Goal: Entertainment & Leisure: Consume media (video, audio)

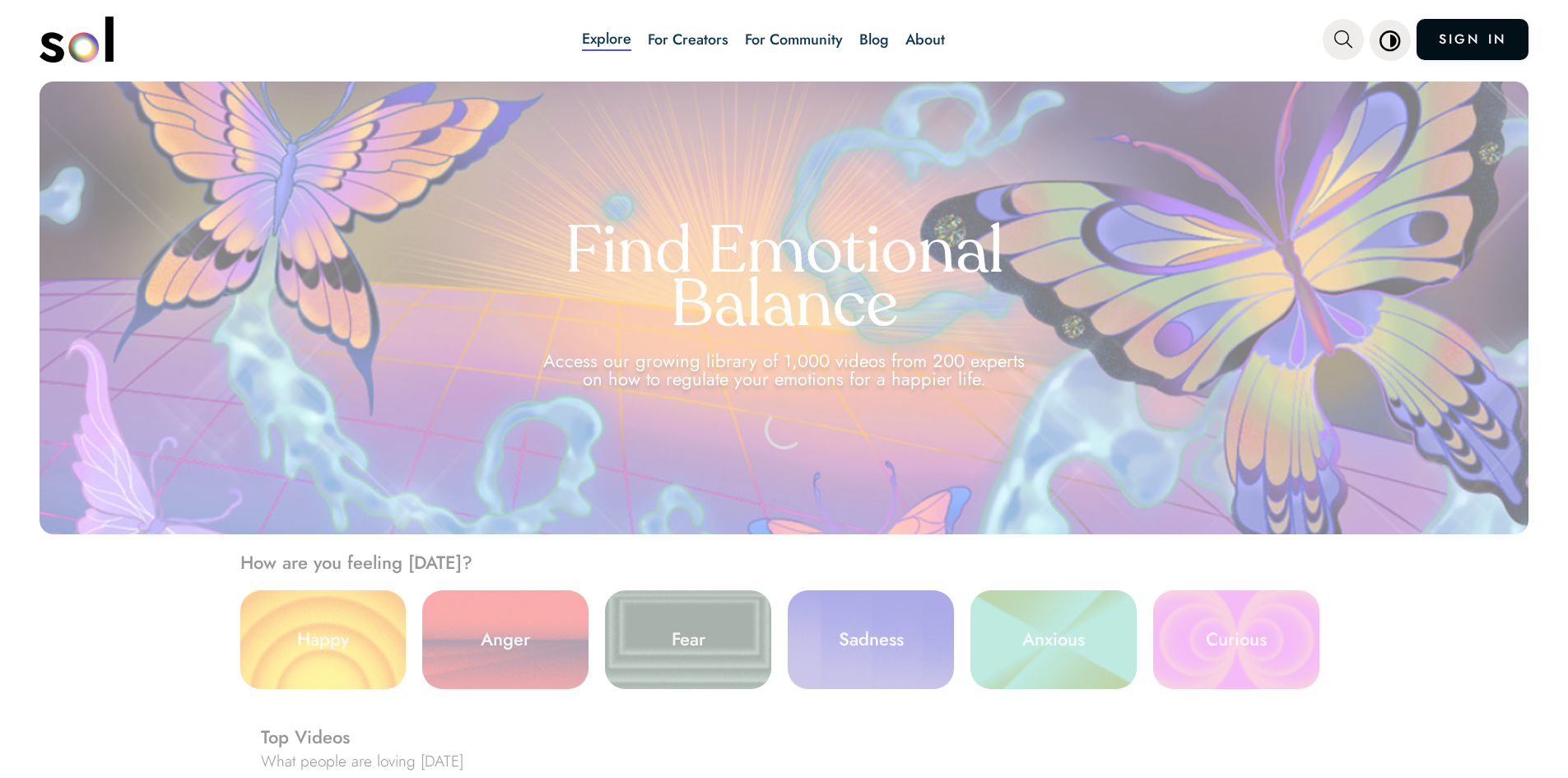
click at [1495, 34] on link "SIGN IN" at bounding box center [1472, 39] width 112 height 41
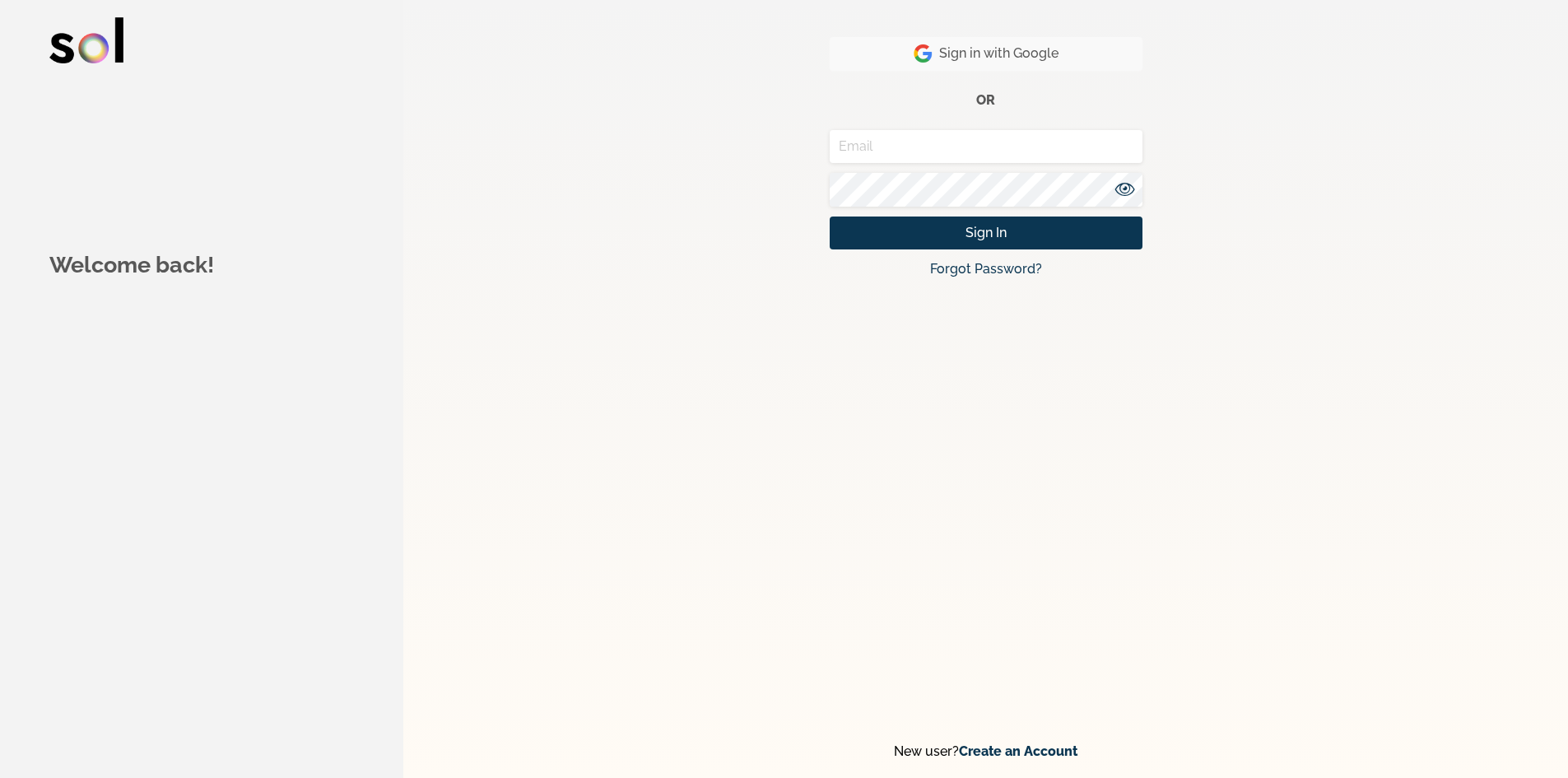
click at [1055, 56] on span "Sign in with Google" at bounding box center [986, 54] width 145 height 20
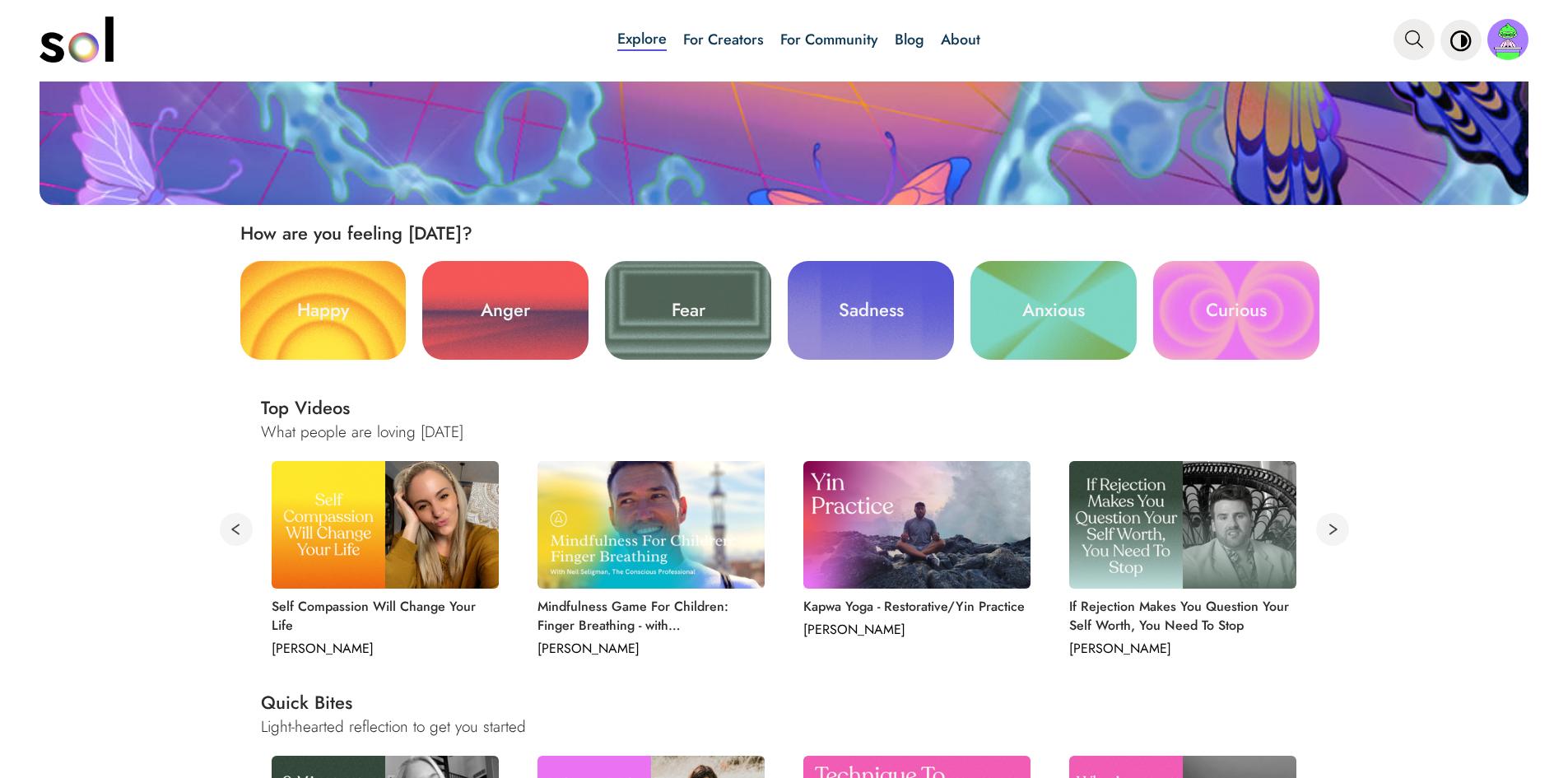
scroll to position [494, 0]
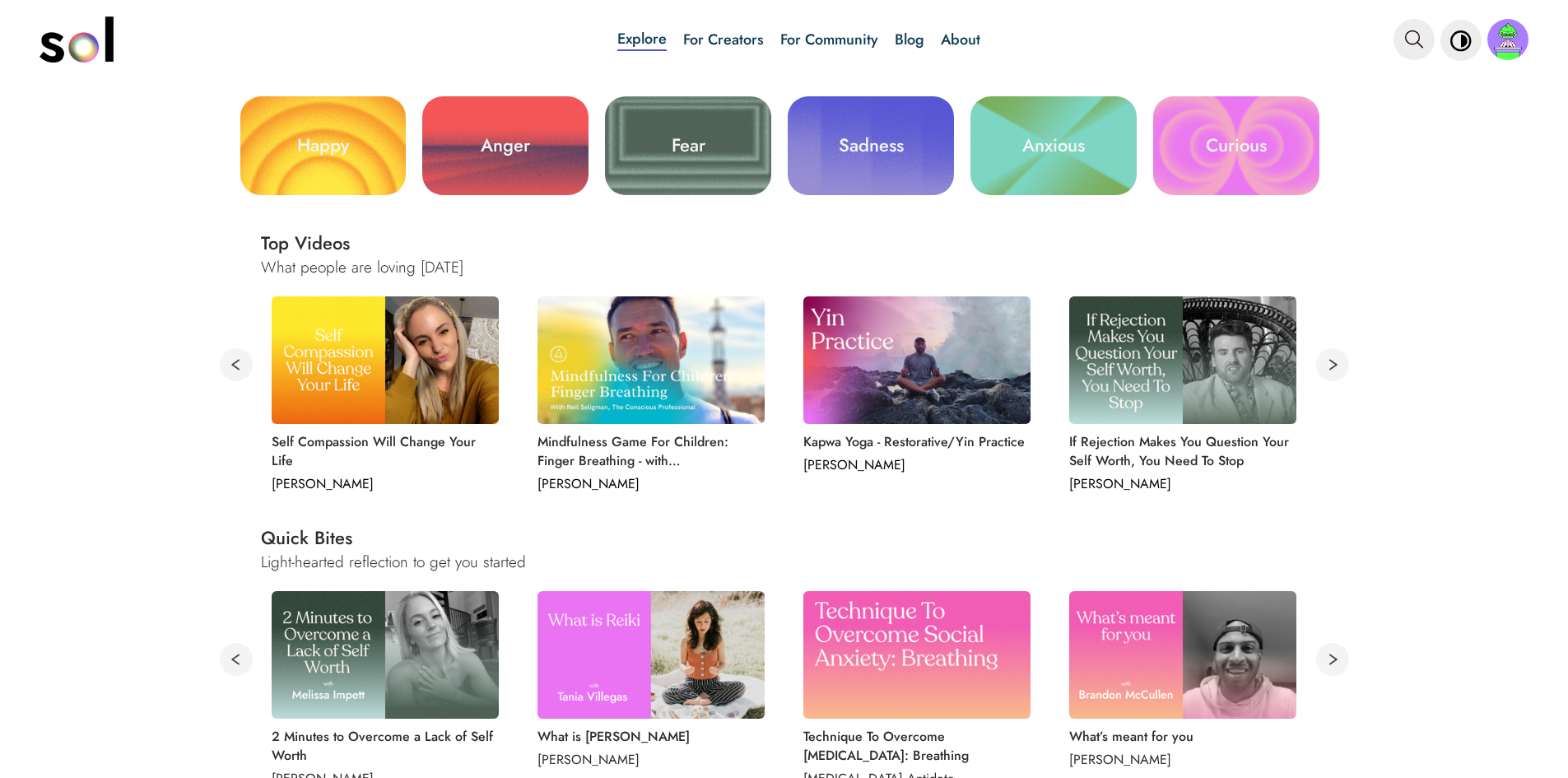
click at [418, 377] on img at bounding box center [386, 360] width 228 height 127
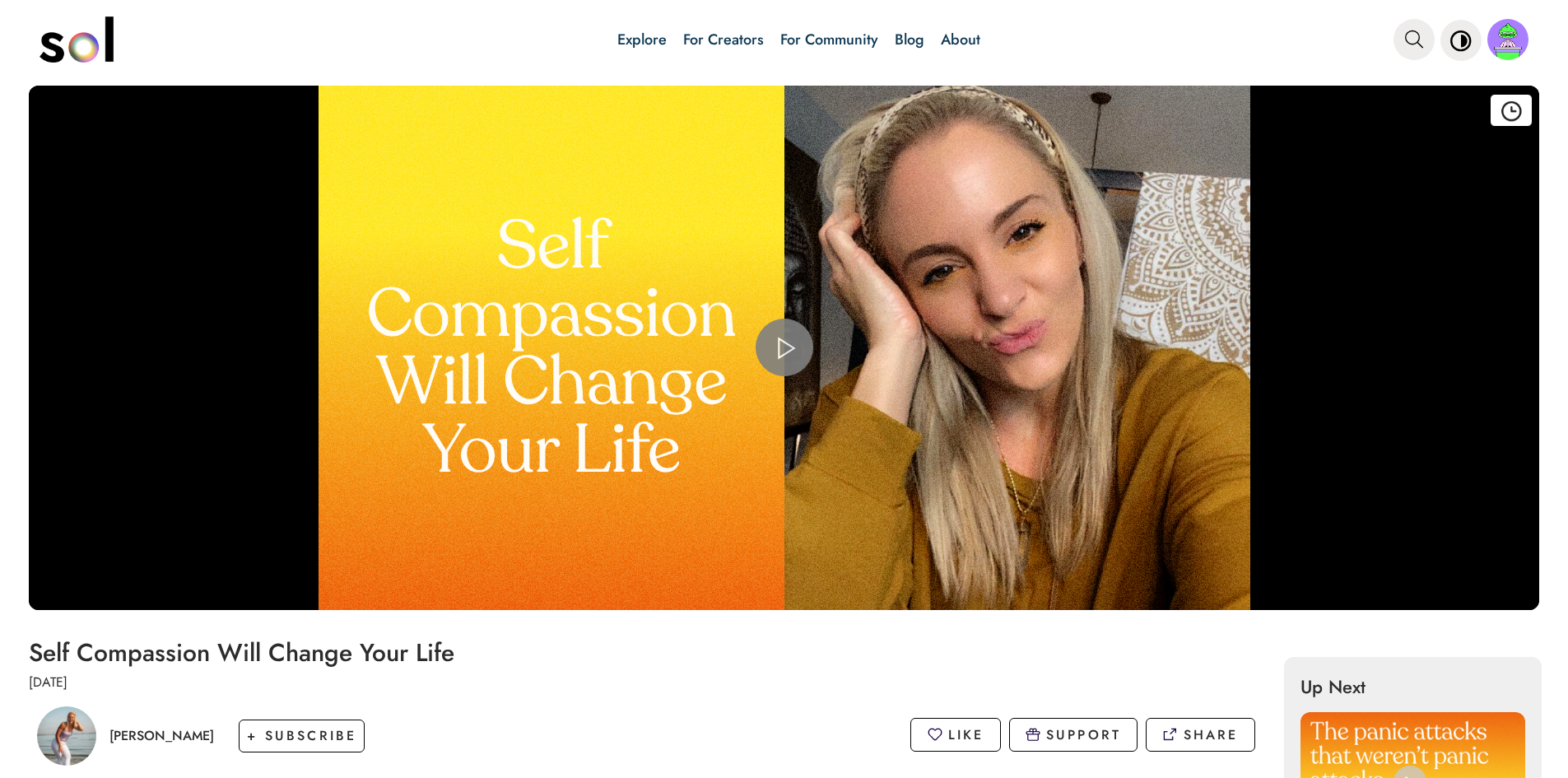
click at [784, 348] on span "Video Player" at bounding box center [784, 348] width 0 height 0
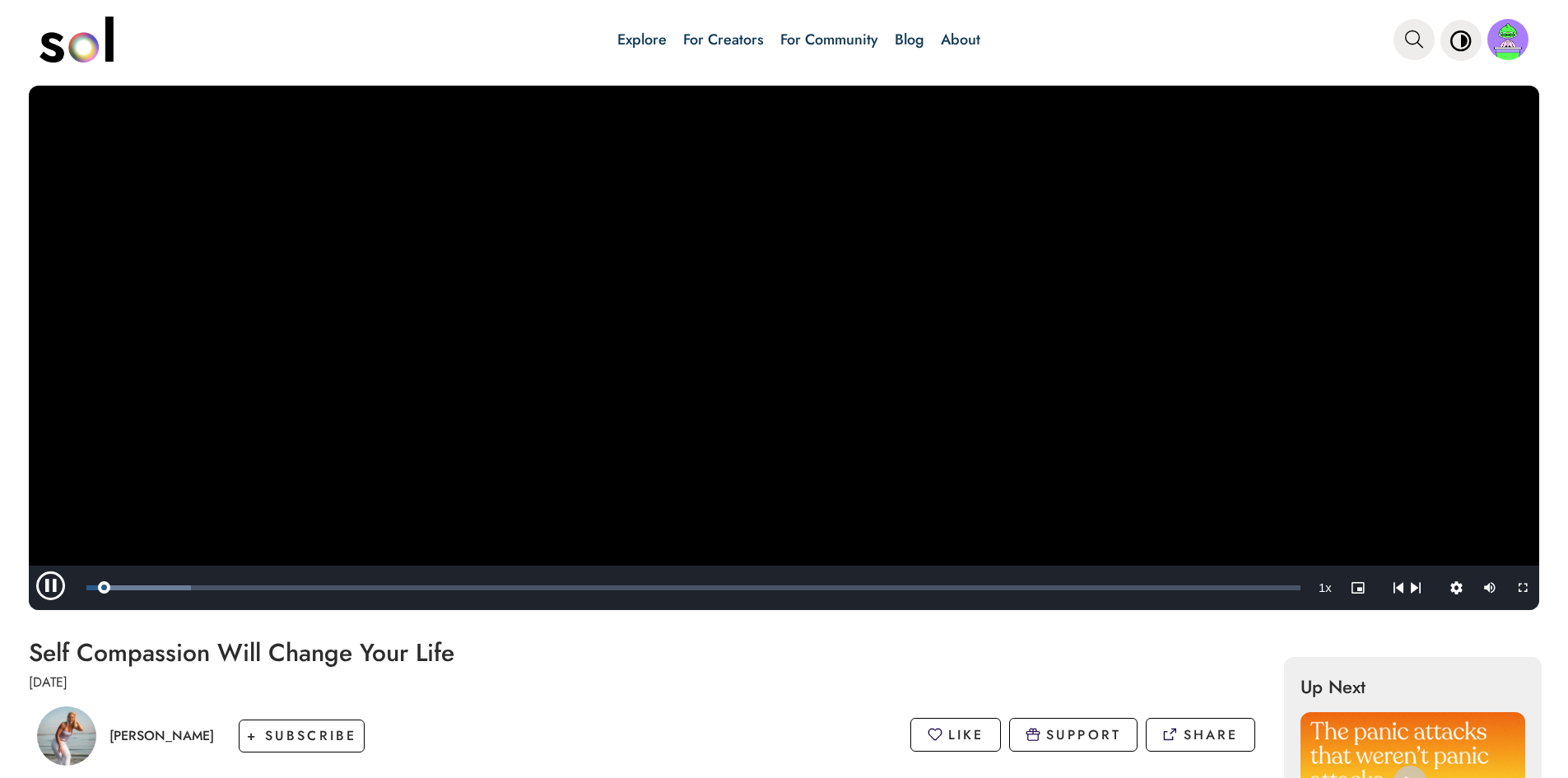
click at [56, 588] on span "Video Player" at bounding box center [54, 588] width 49 height 0
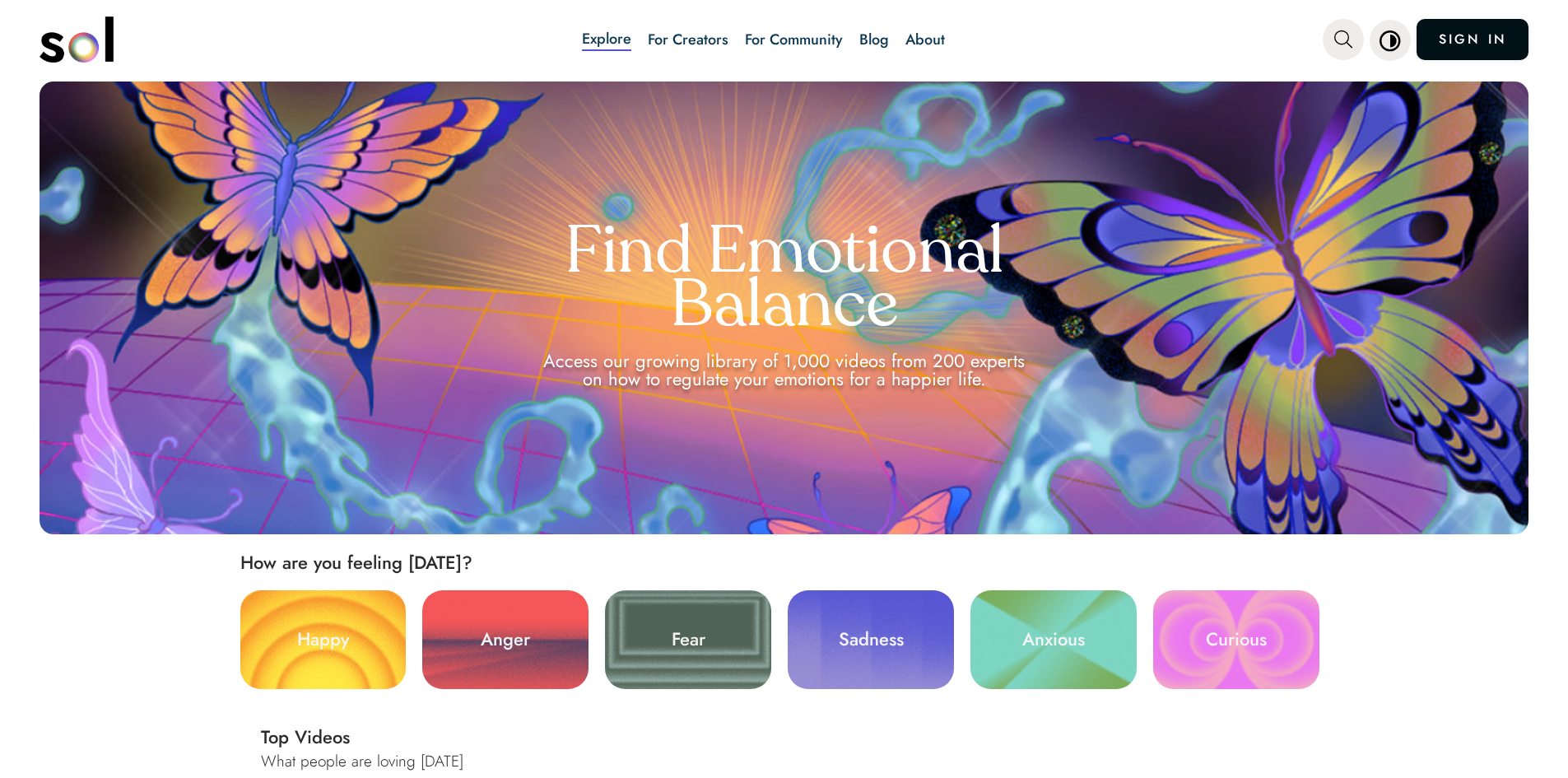
click at [1473, 38] on link "SIGN IN" at bounding box center [1472, 39] width 112 height 41
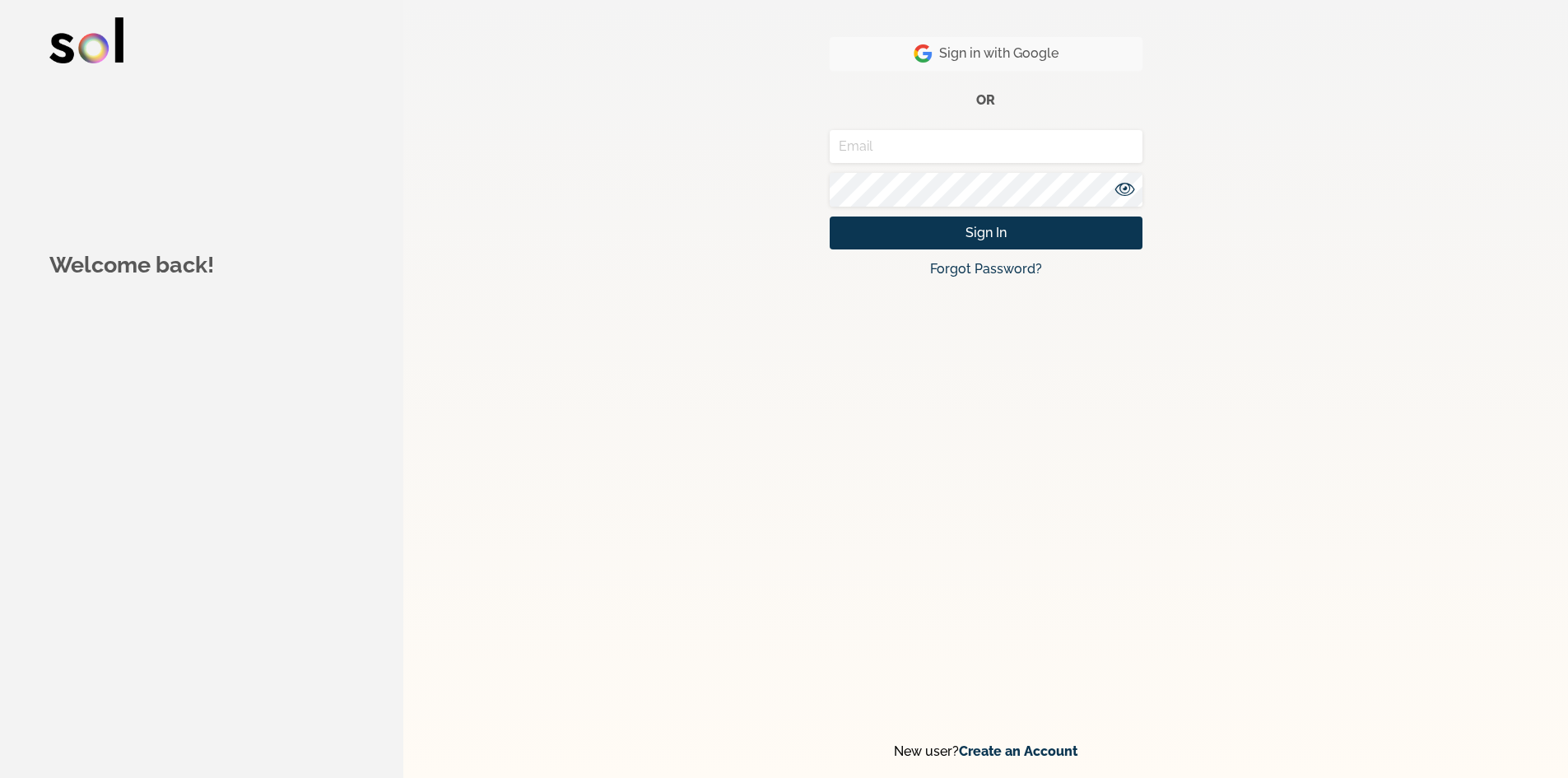
click at [1044, 54] on span "Sign in with Google" at bounding box center [986, 54] width 145 height 20
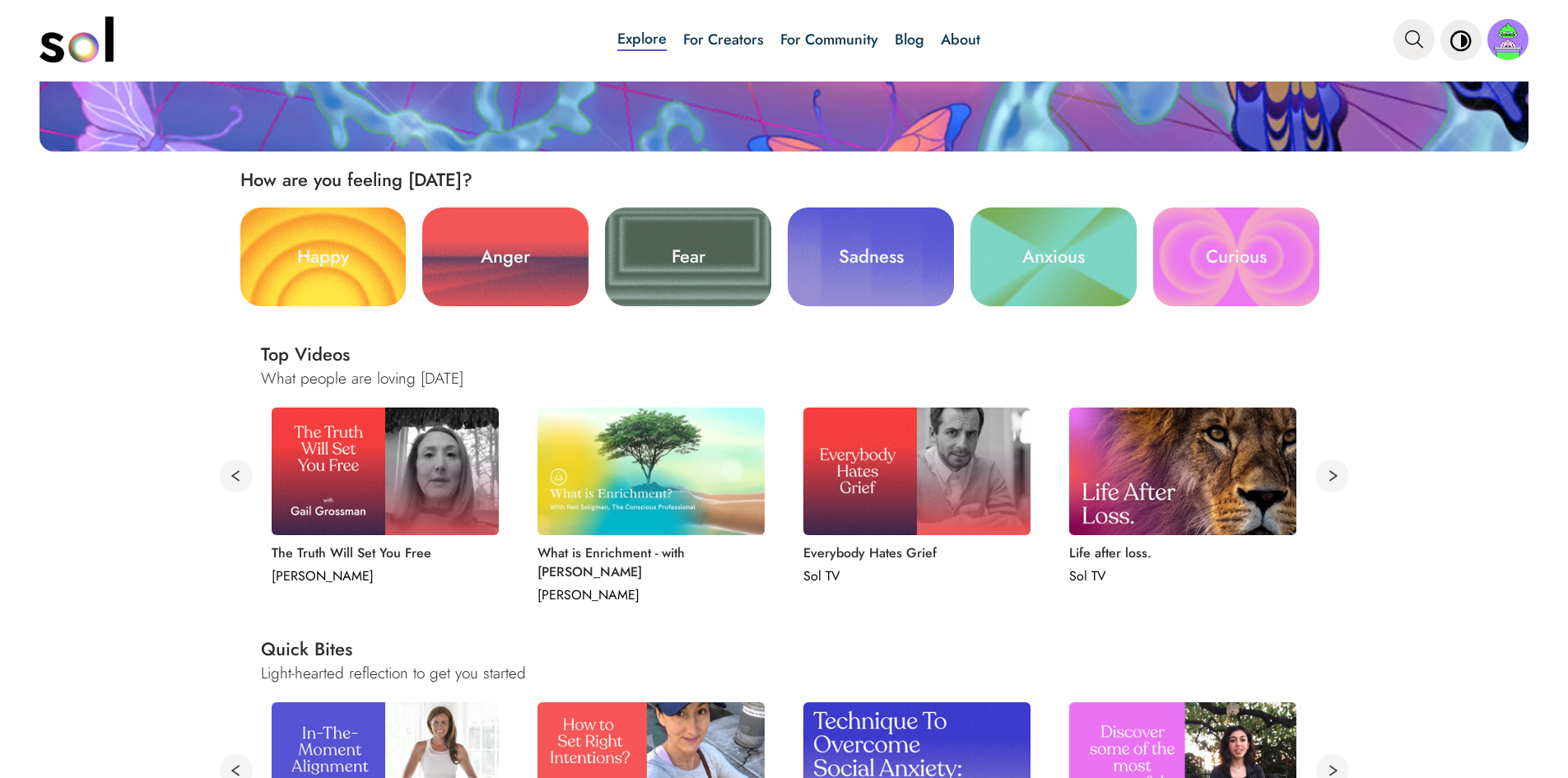
scroll to position [411, 0]
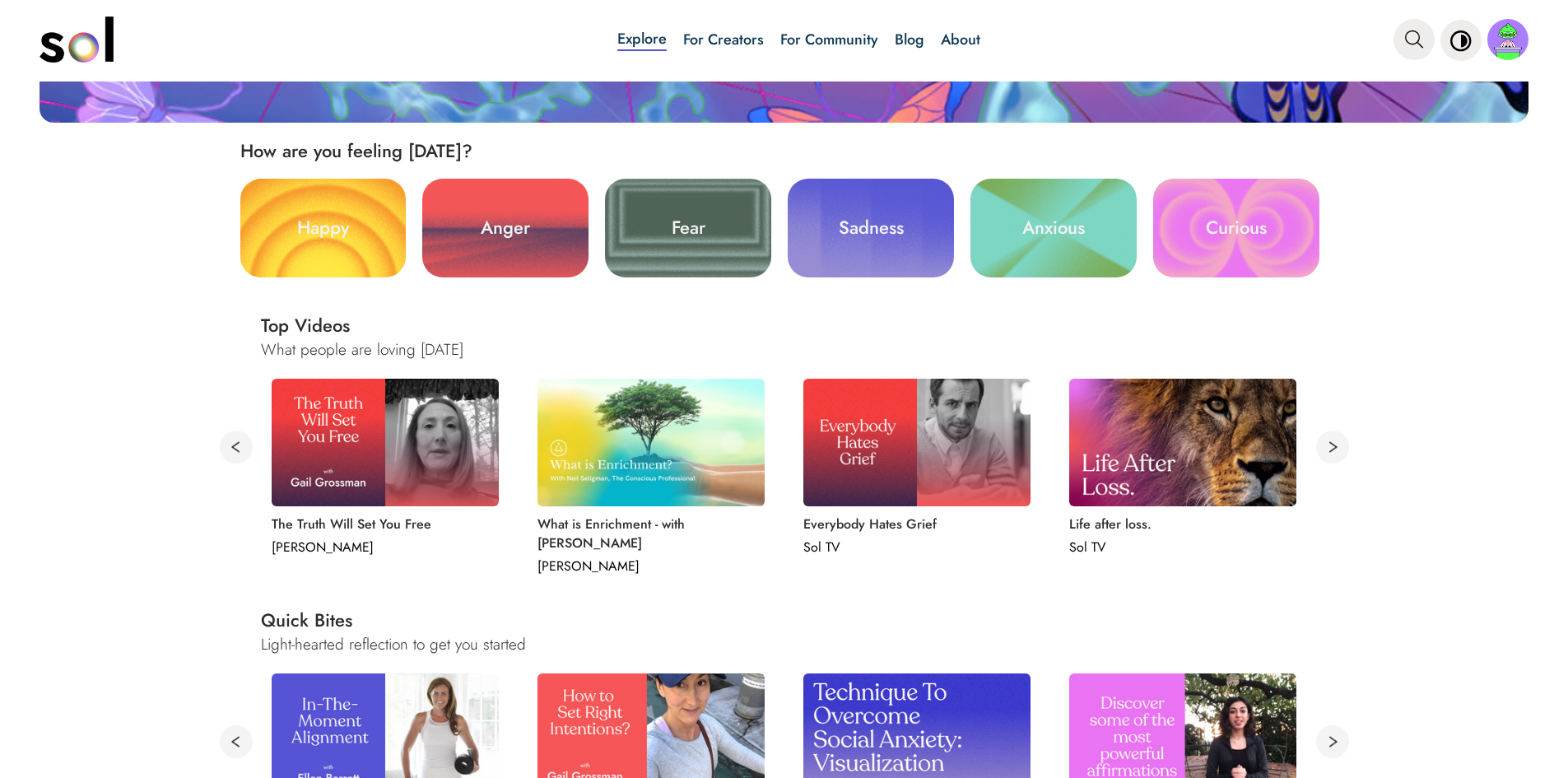
click at [232, 448] on button at bounding box center [237, 447] width 33 height 33
click at [229, 449] on button at bounding box center [237, 447] width 33 height 33
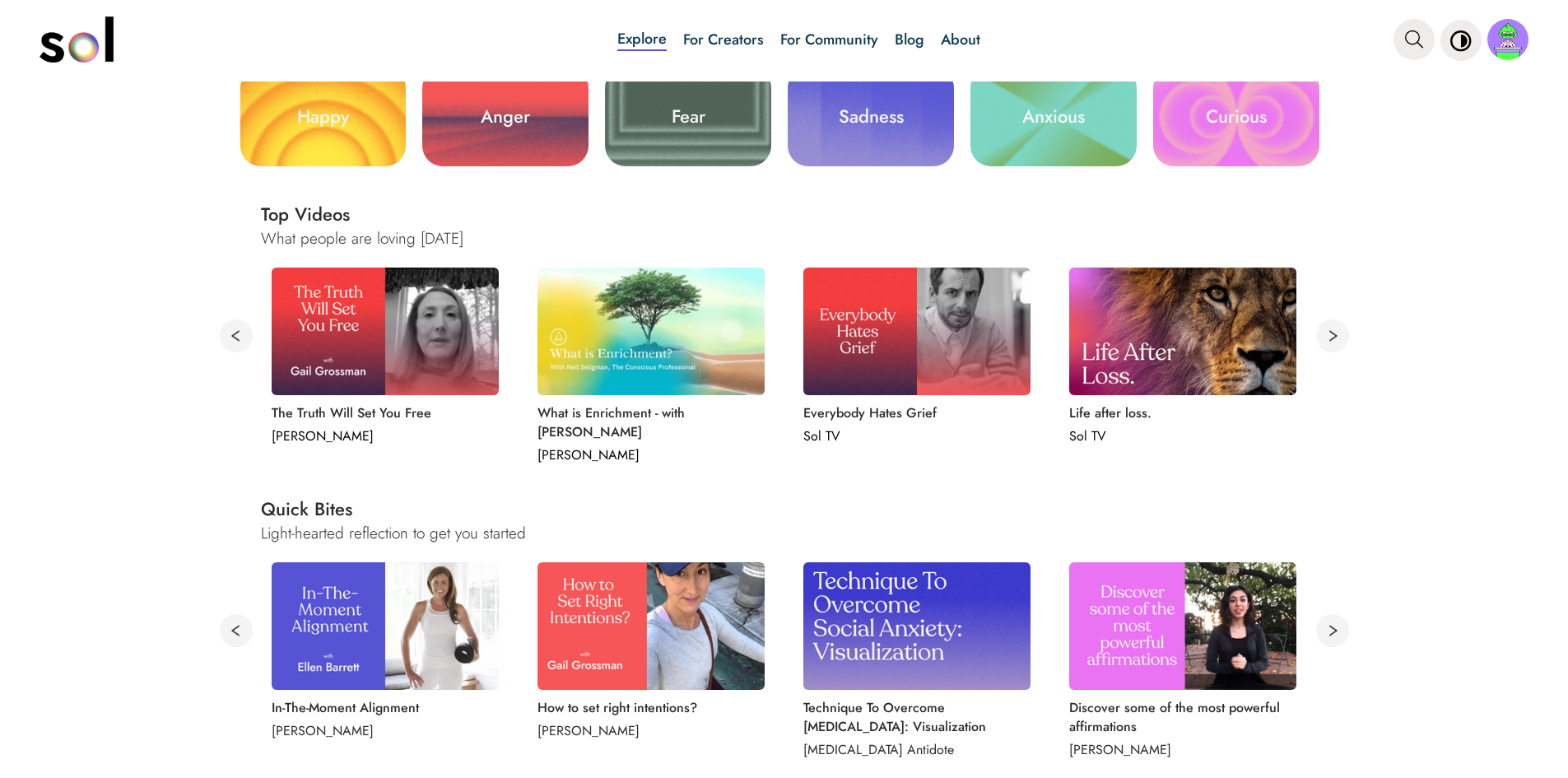
scroll to position [494, 0]
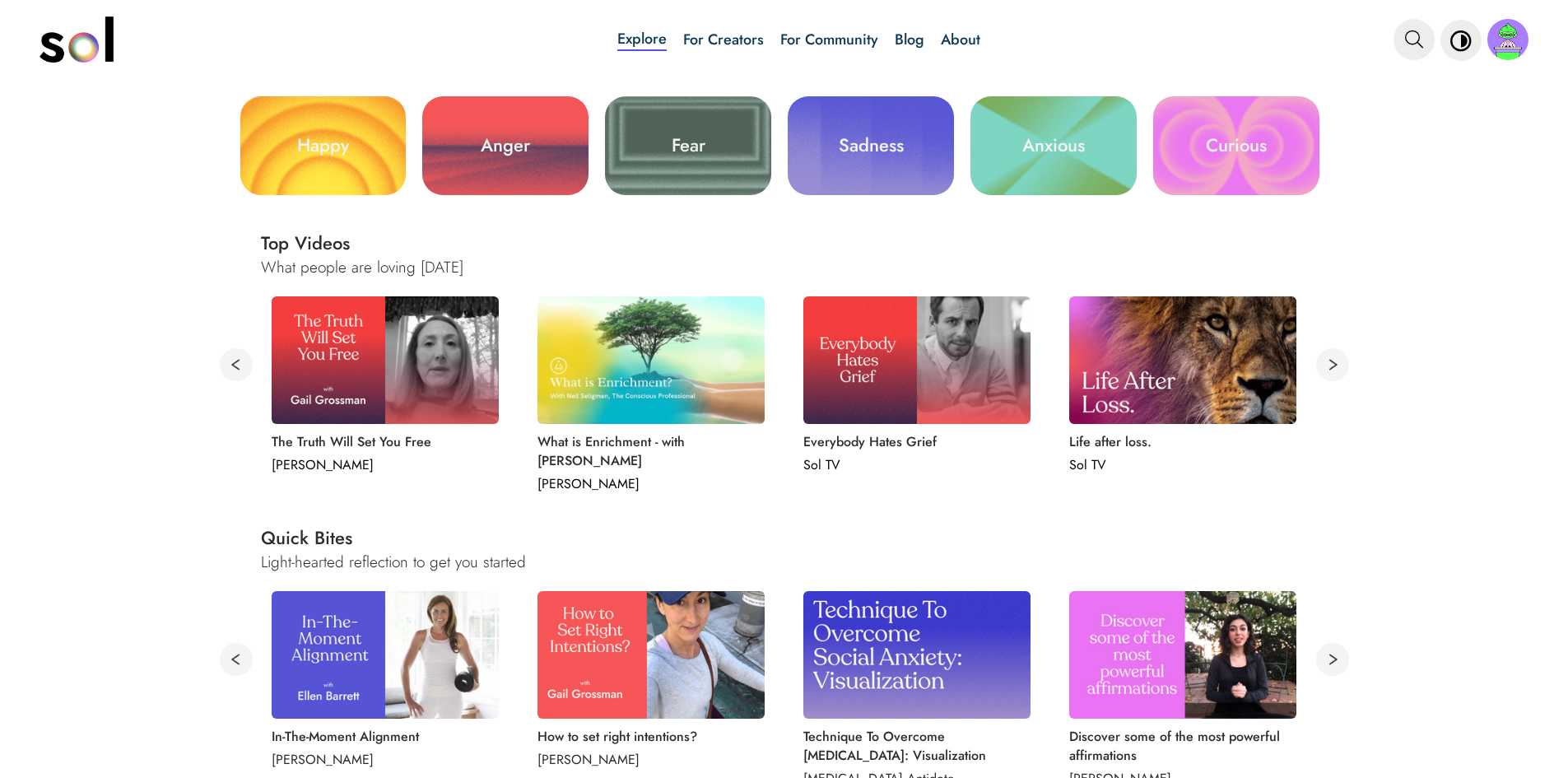
click at [1333, 369] on button at bounding box center [1333, 365] width 33 height 33
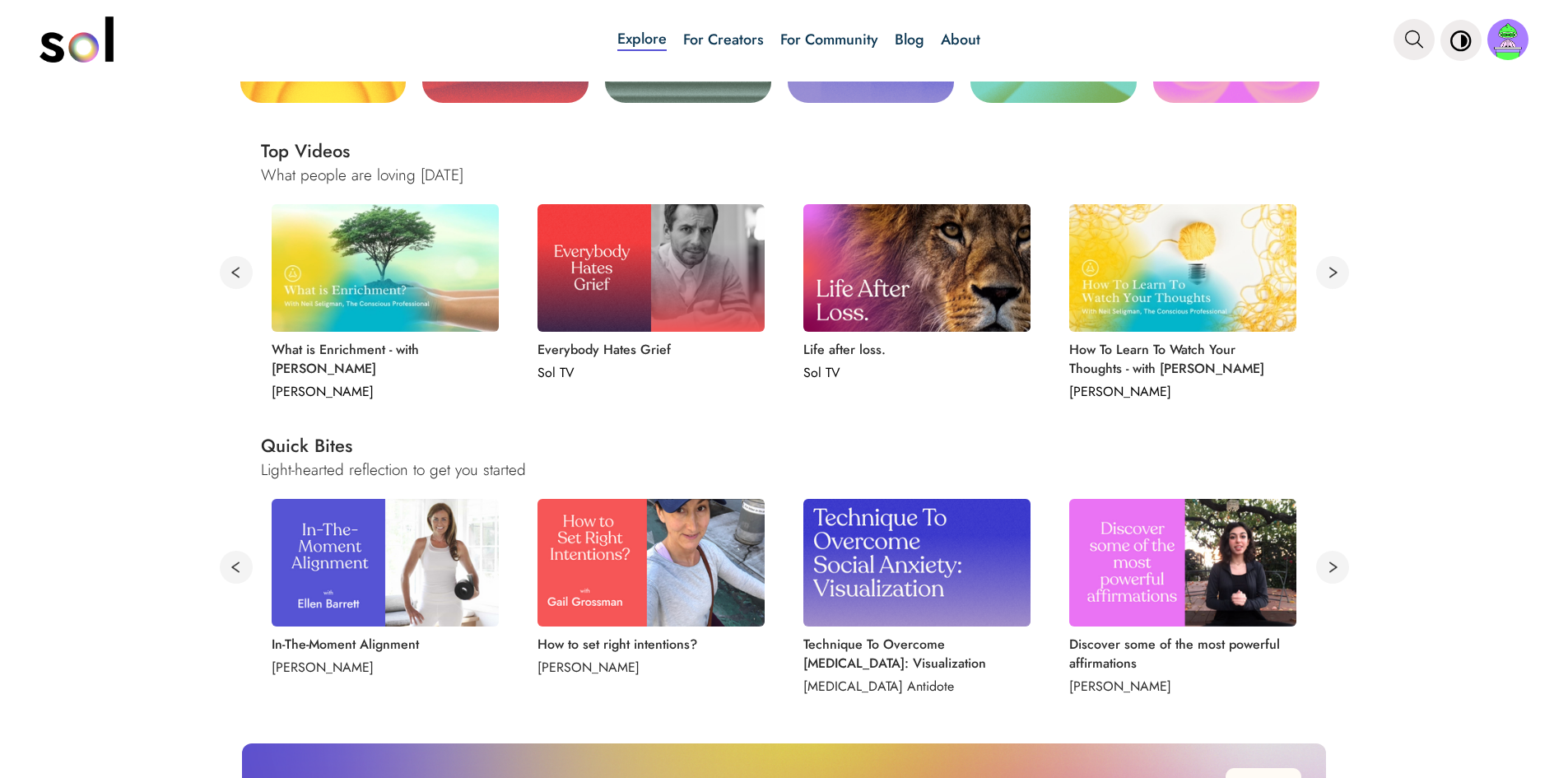
scroll to position [741, 0]
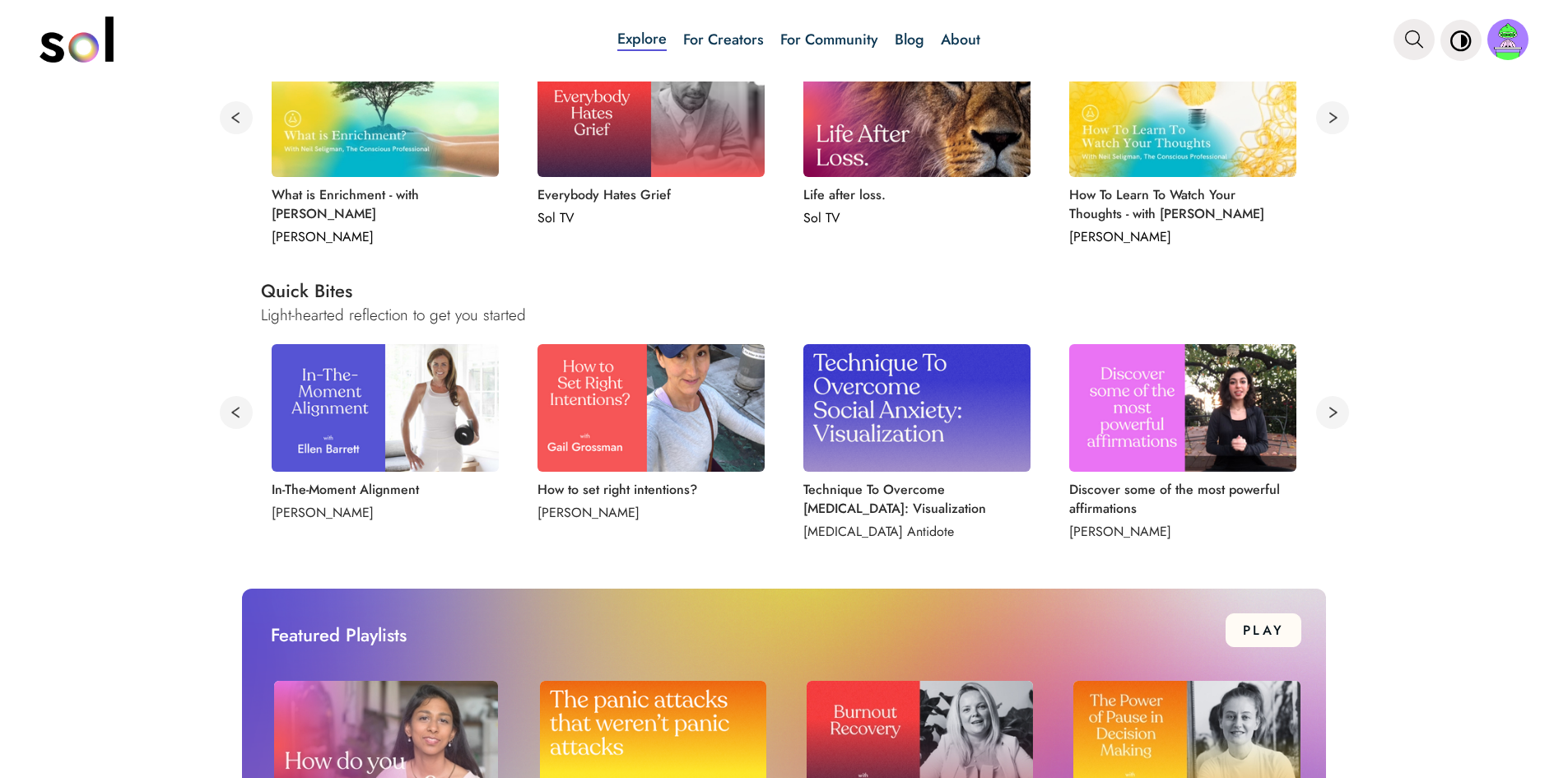
click at [1326, 407] on button at bounding box center [1333, 412] width 33 height 33
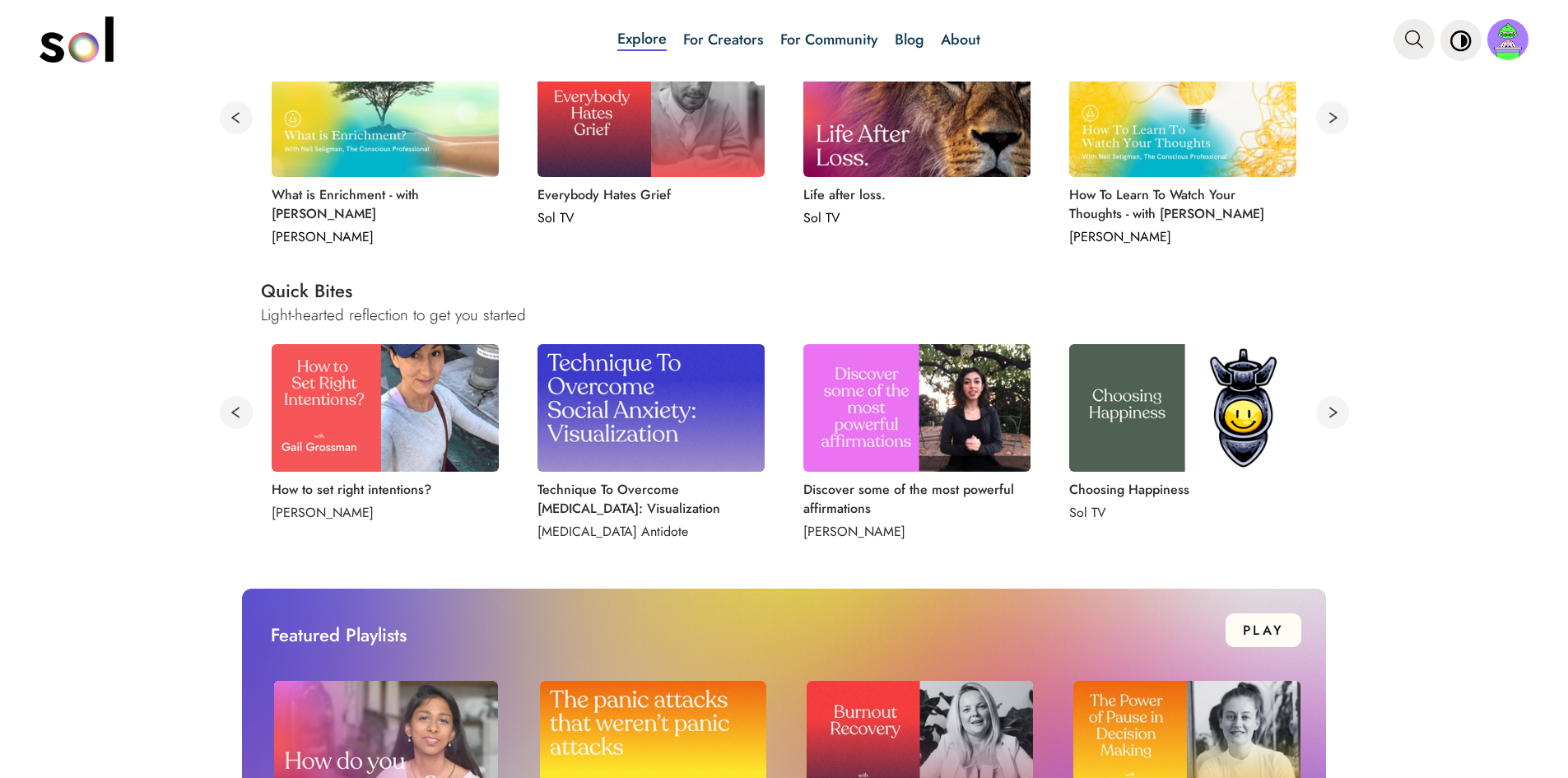
click at [1322, 413] on button at bounding box center [1333, 412] width 33 height 33
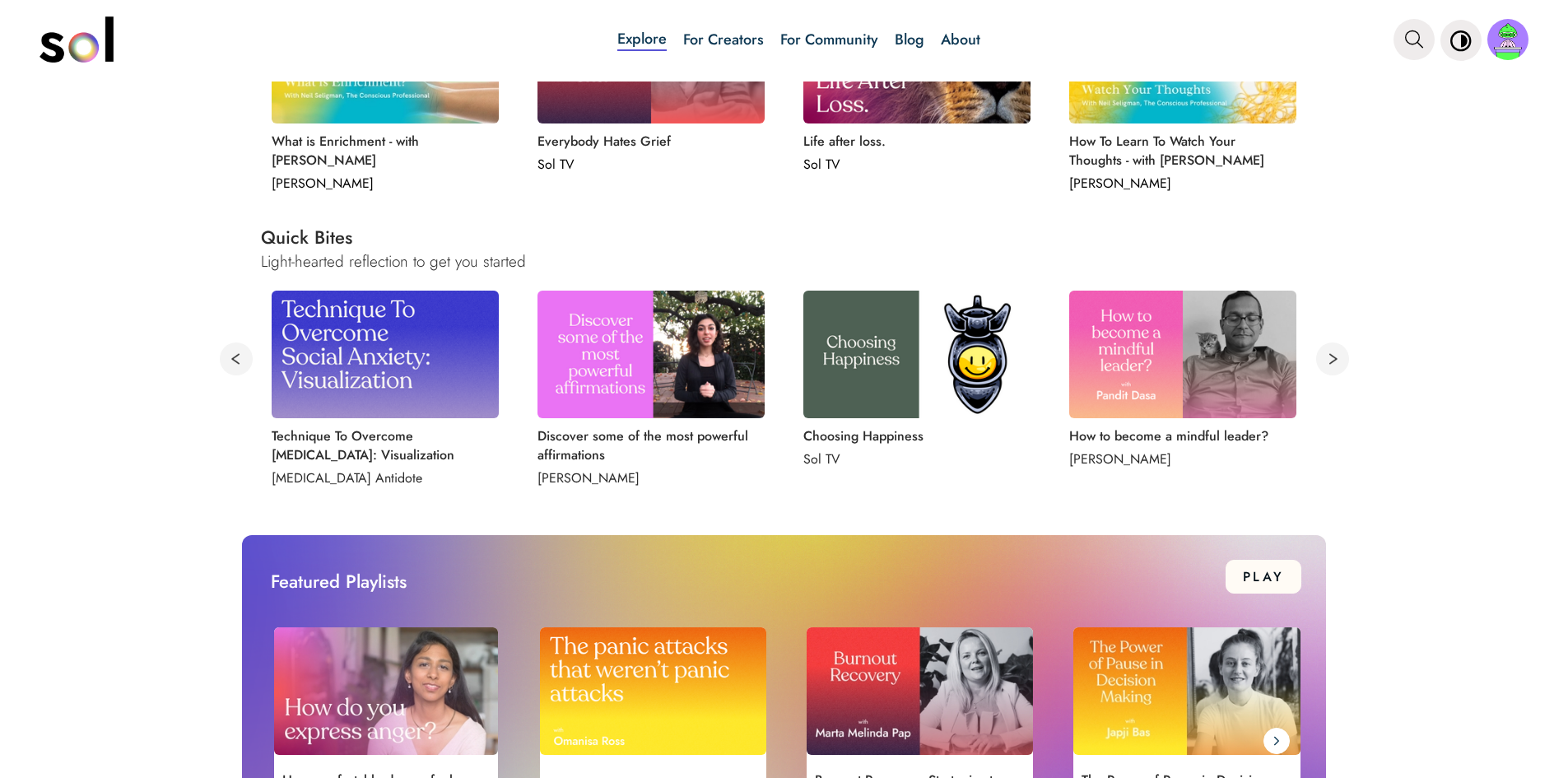
scroll to position [823, 0]
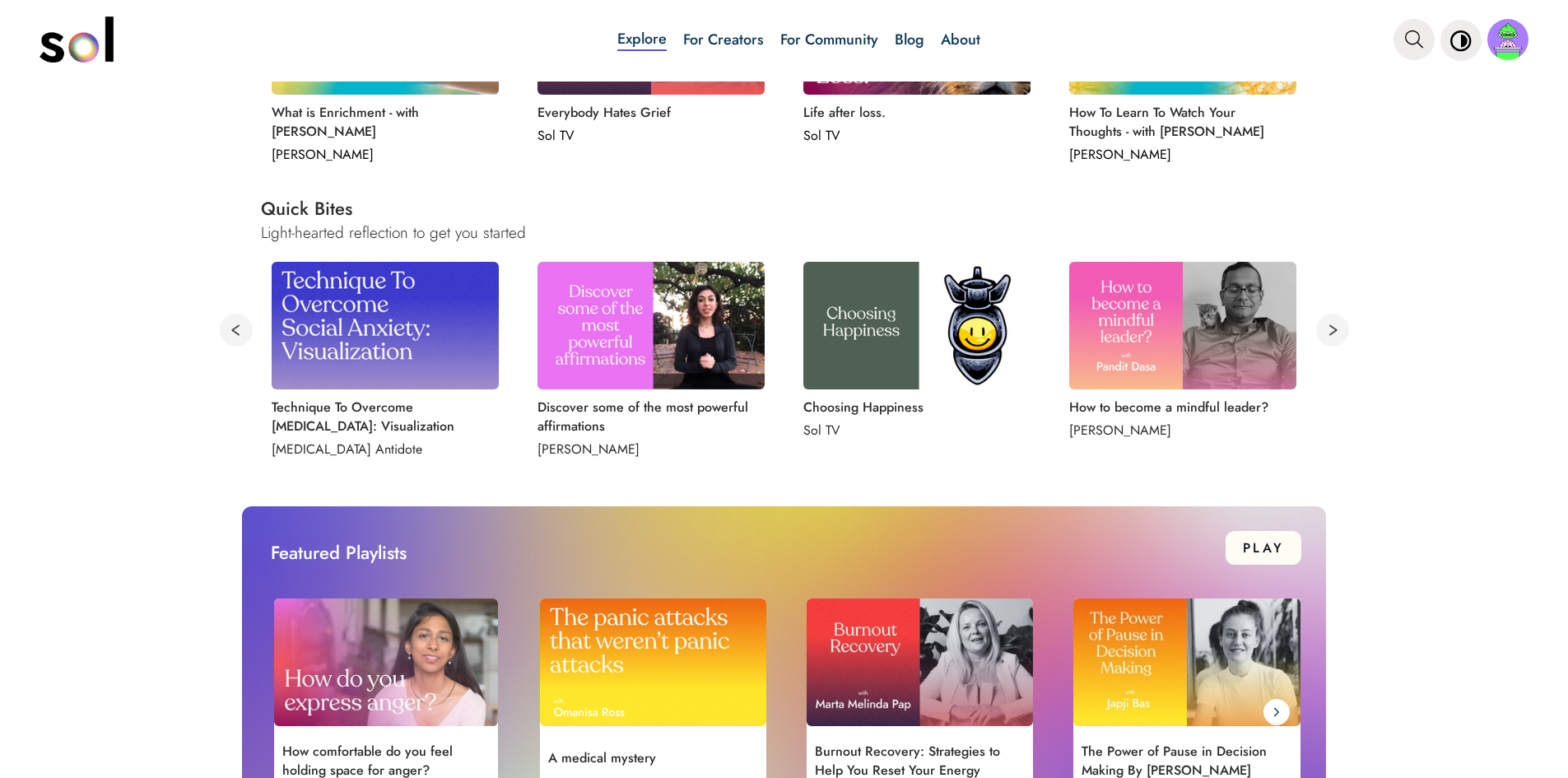
click at [1329, 324] on button at bounding box center [1333, 330] width 33 height 33
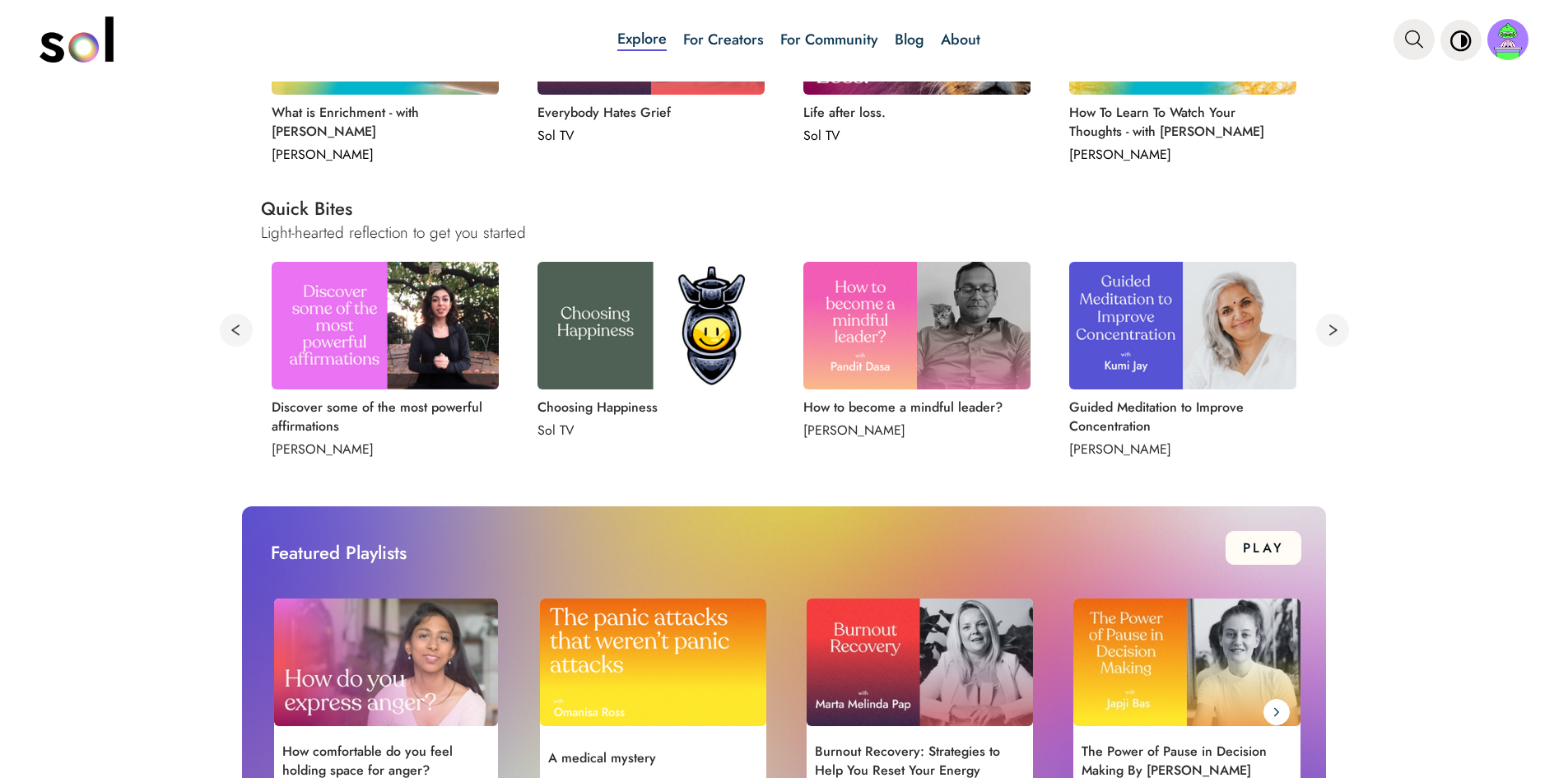
click at [1326, 330] on button at bounding box center [1333, 330] width 33 height 33
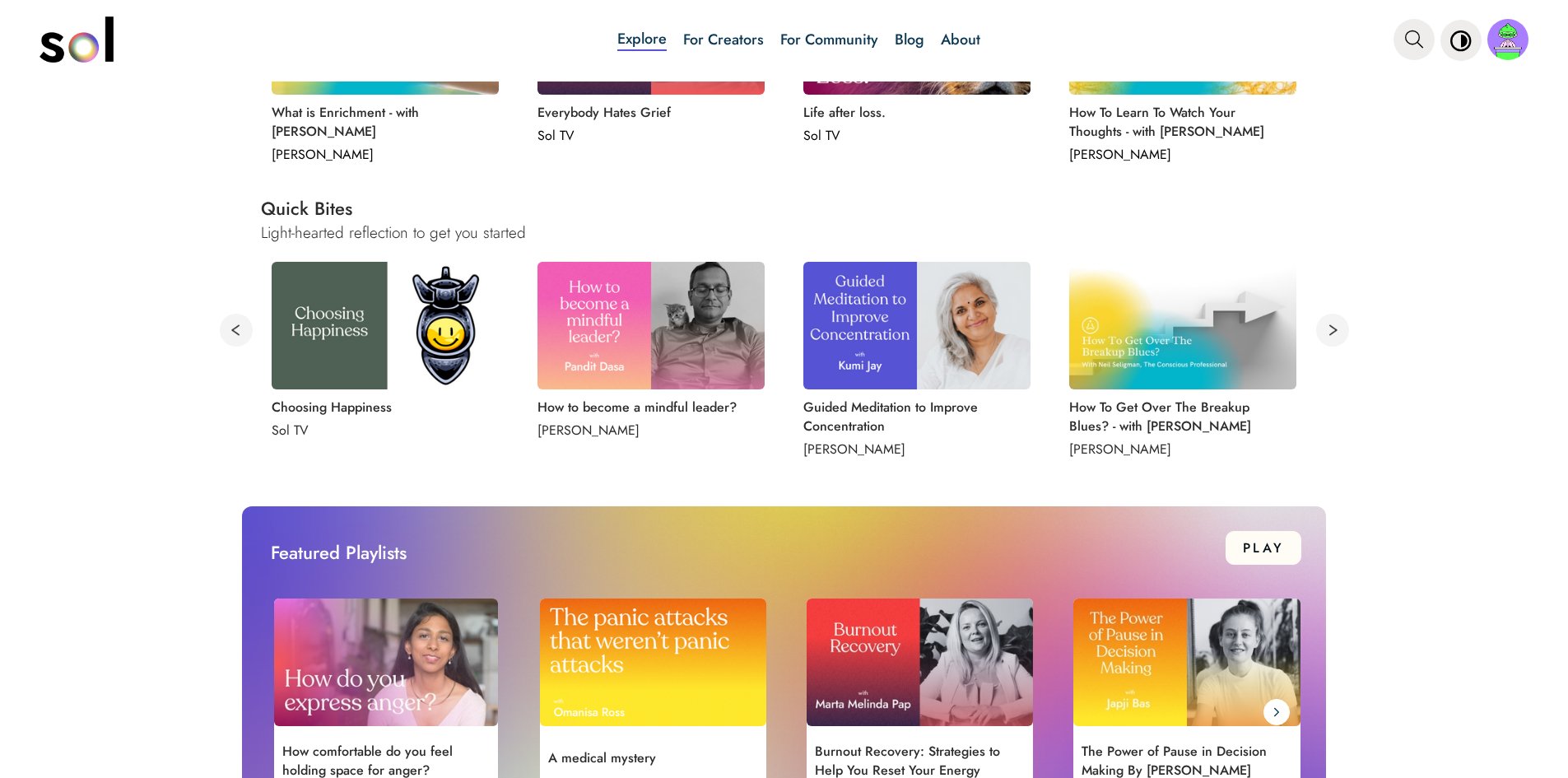
click at [1326, 330] on button at bounding box center [1333, 330] width 33 height 33
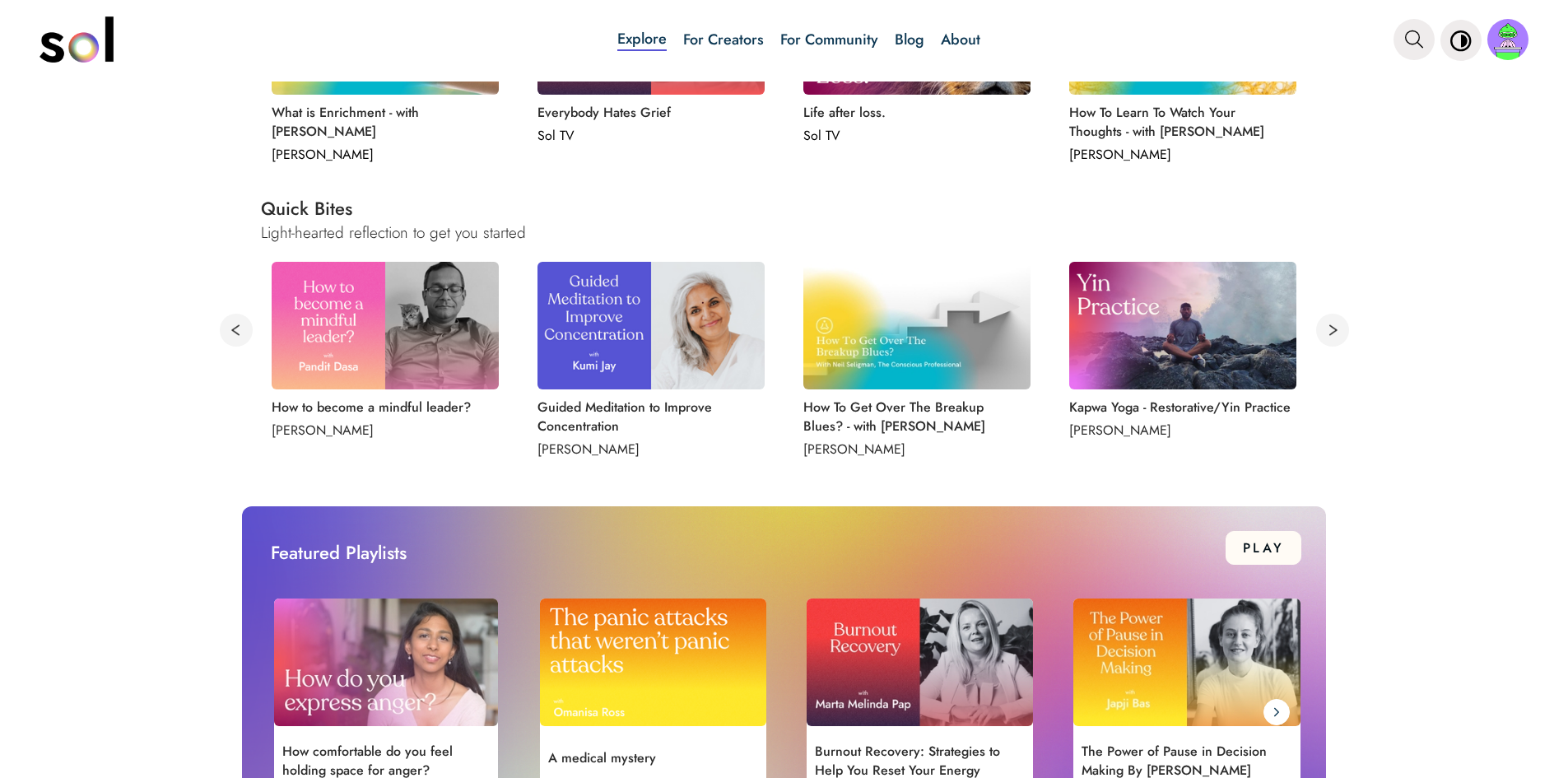
click at [1325, 324] on button at bounding box center [1333, 330] width 33 height 33
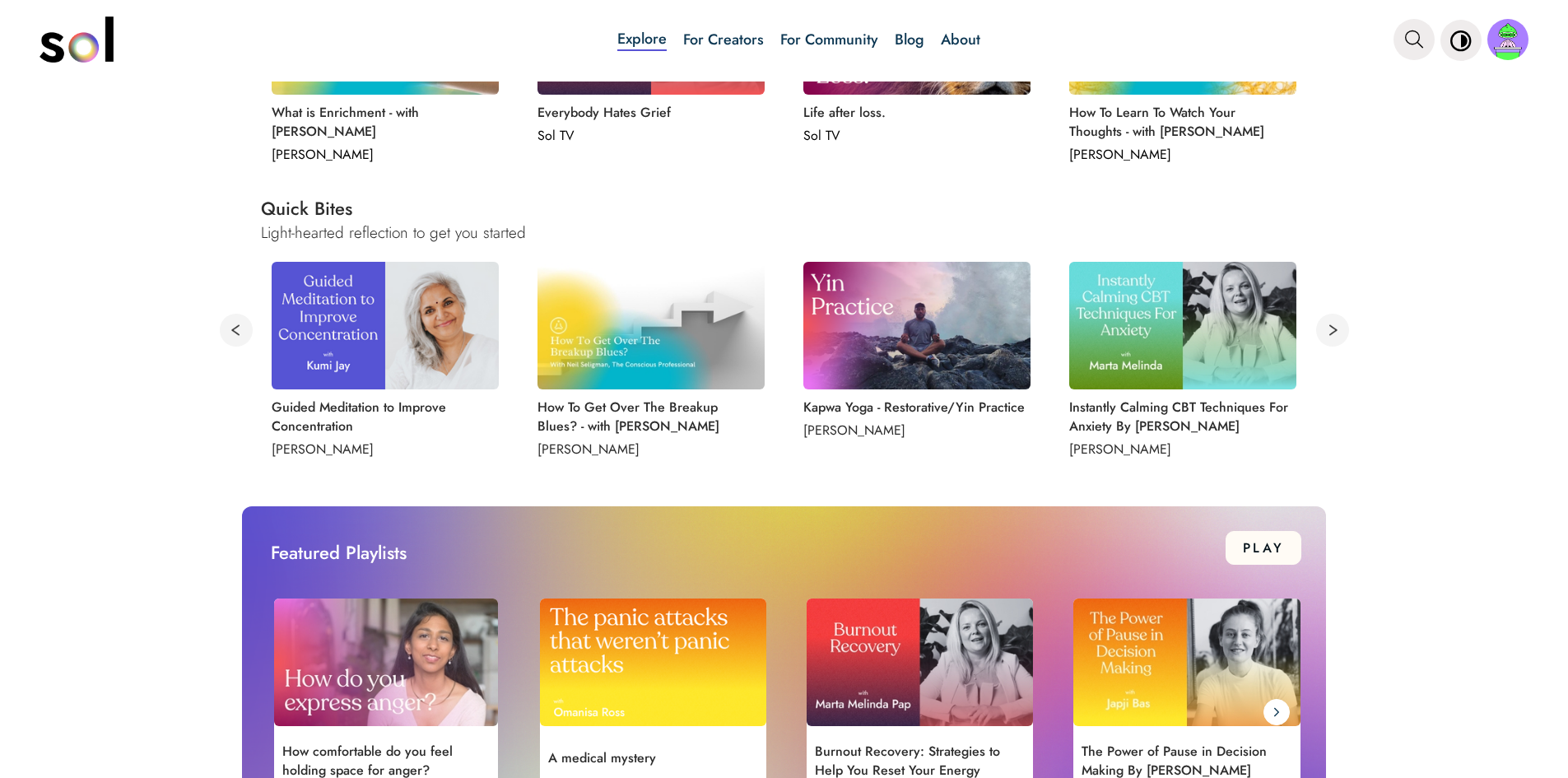
click at [1242, 337] on img at bounding box center [1183, 326] width 228 height 127
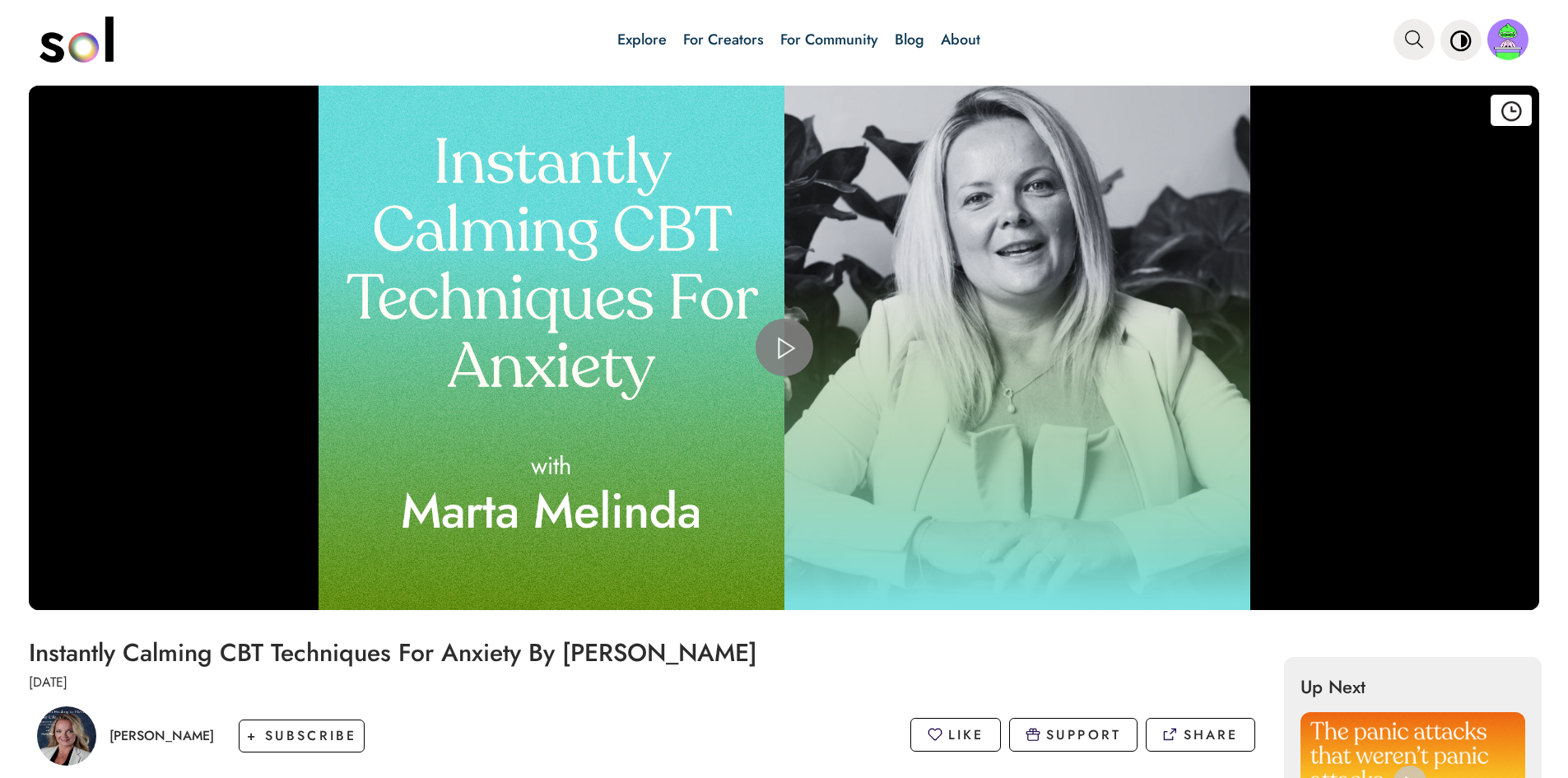
click at [784, 348] on span "Video Player" at bounding box center [784, 348] width 0 height 0
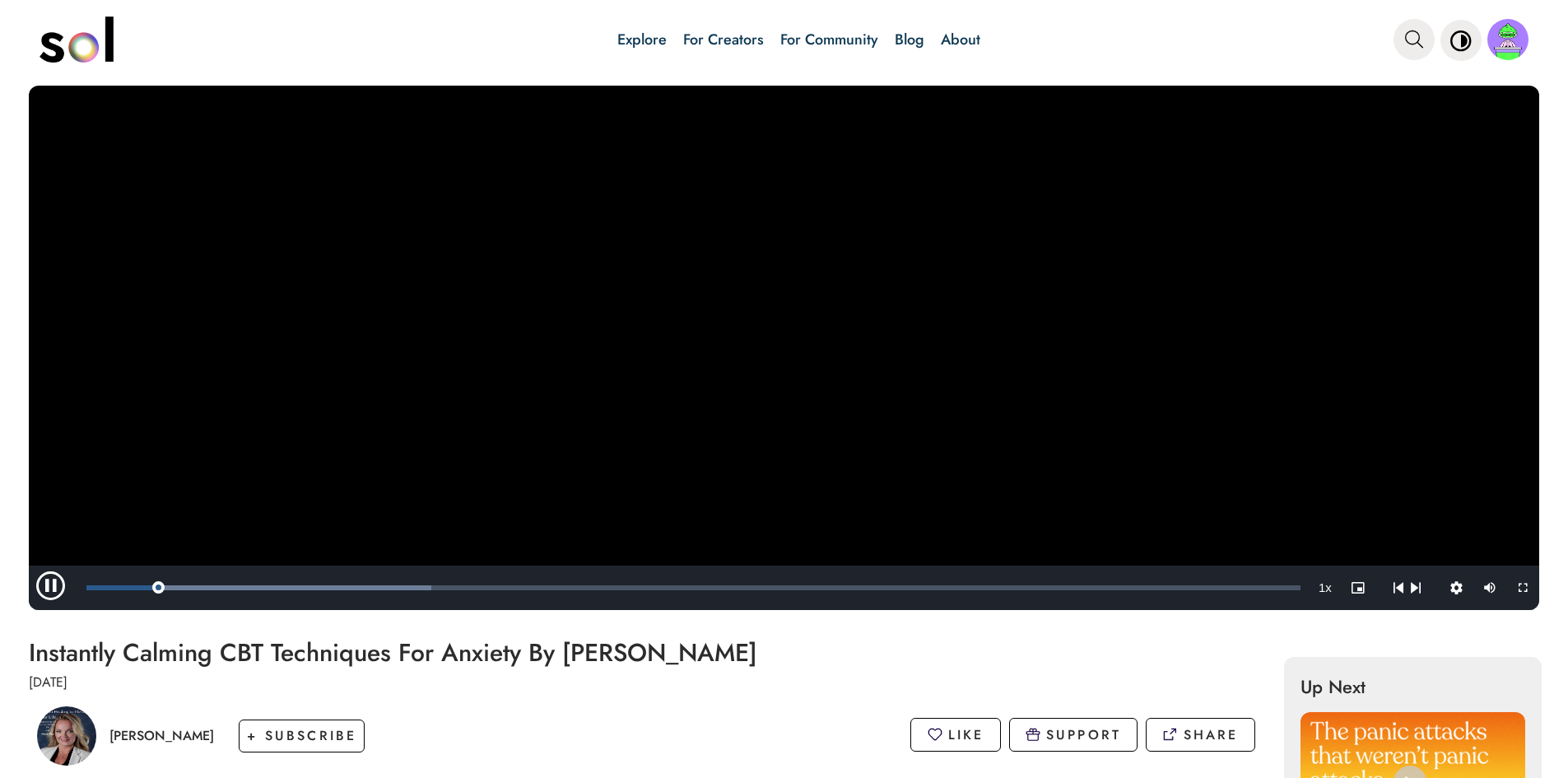
click at [880, 411] on video "Video Player" at bounding box center [784, 348] width 1511 height 524
drag, startPoint x: 150, startPoint y: 589, endPoint x: 3, endPoint y: 601, distance: 147.5
click at [1, 602] on div "Add to watch later Delete from favorites Video Player is loading. Play Video Pl…" at bounding box center [784, 346] width 1568 height 529
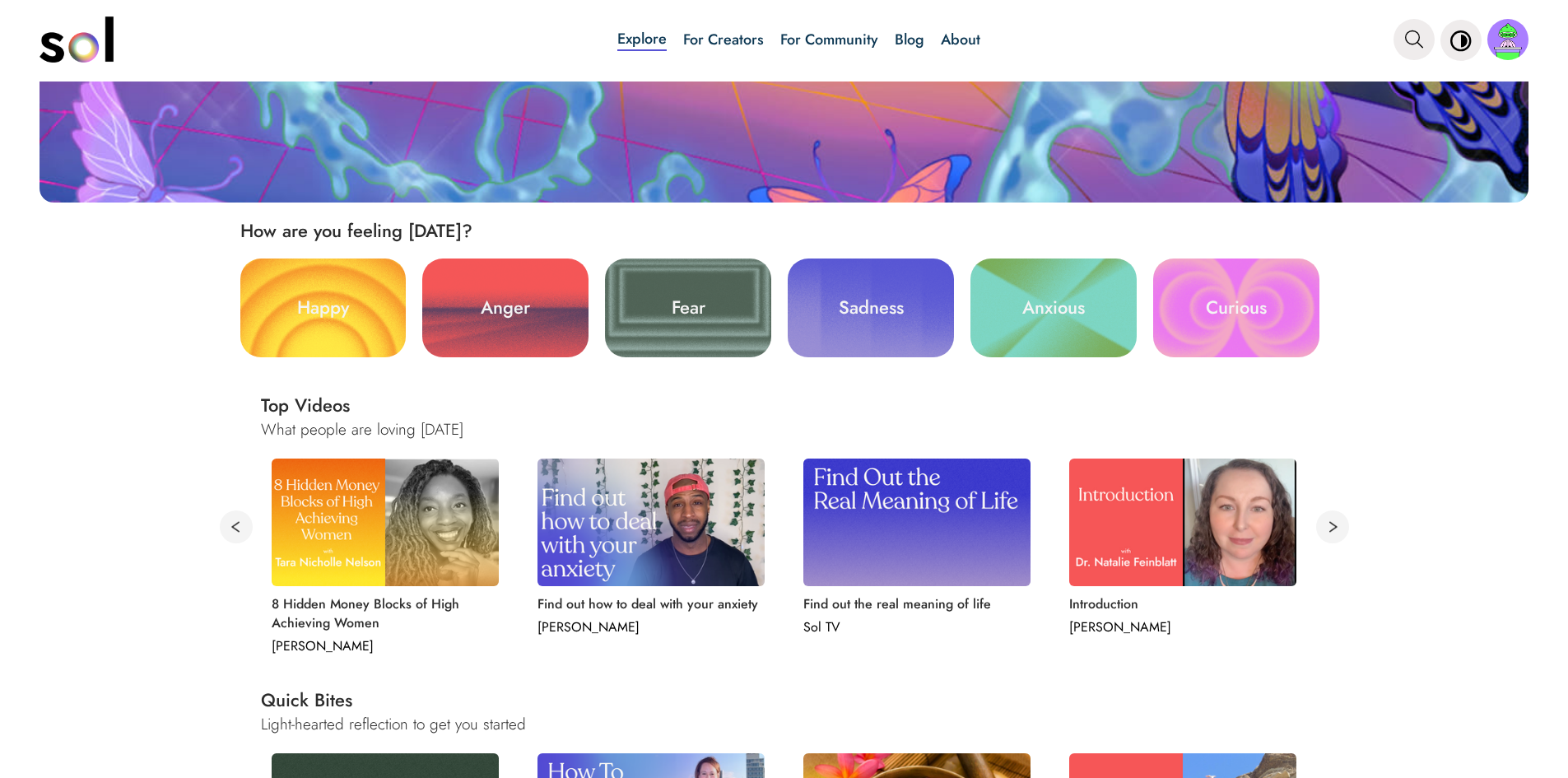
scroll to position [411, 0]
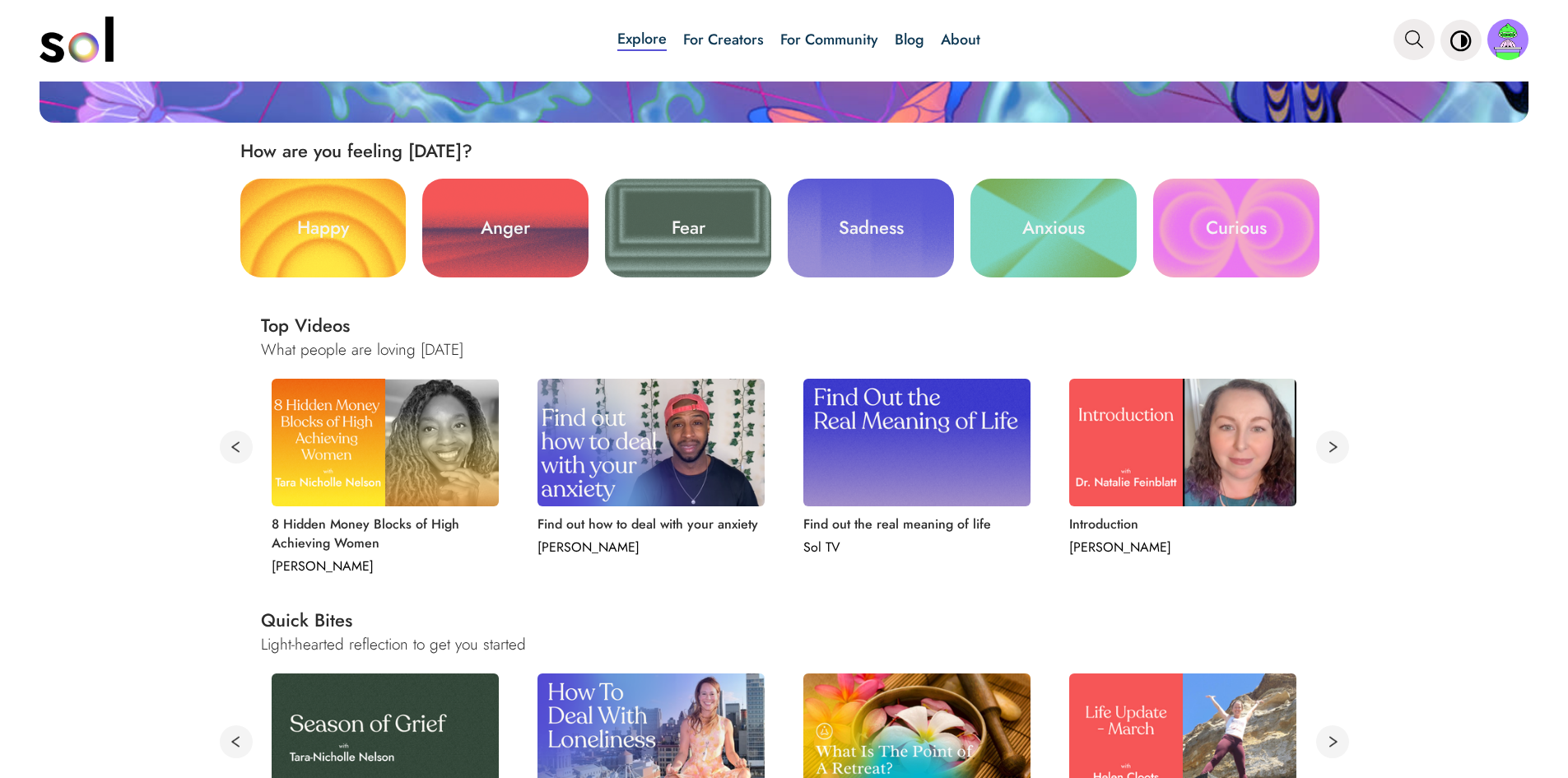
drag, startPoint x: 1322, startPoint y: 445, endPoint x: 1370, endPoint y: 490, distance: 65.8
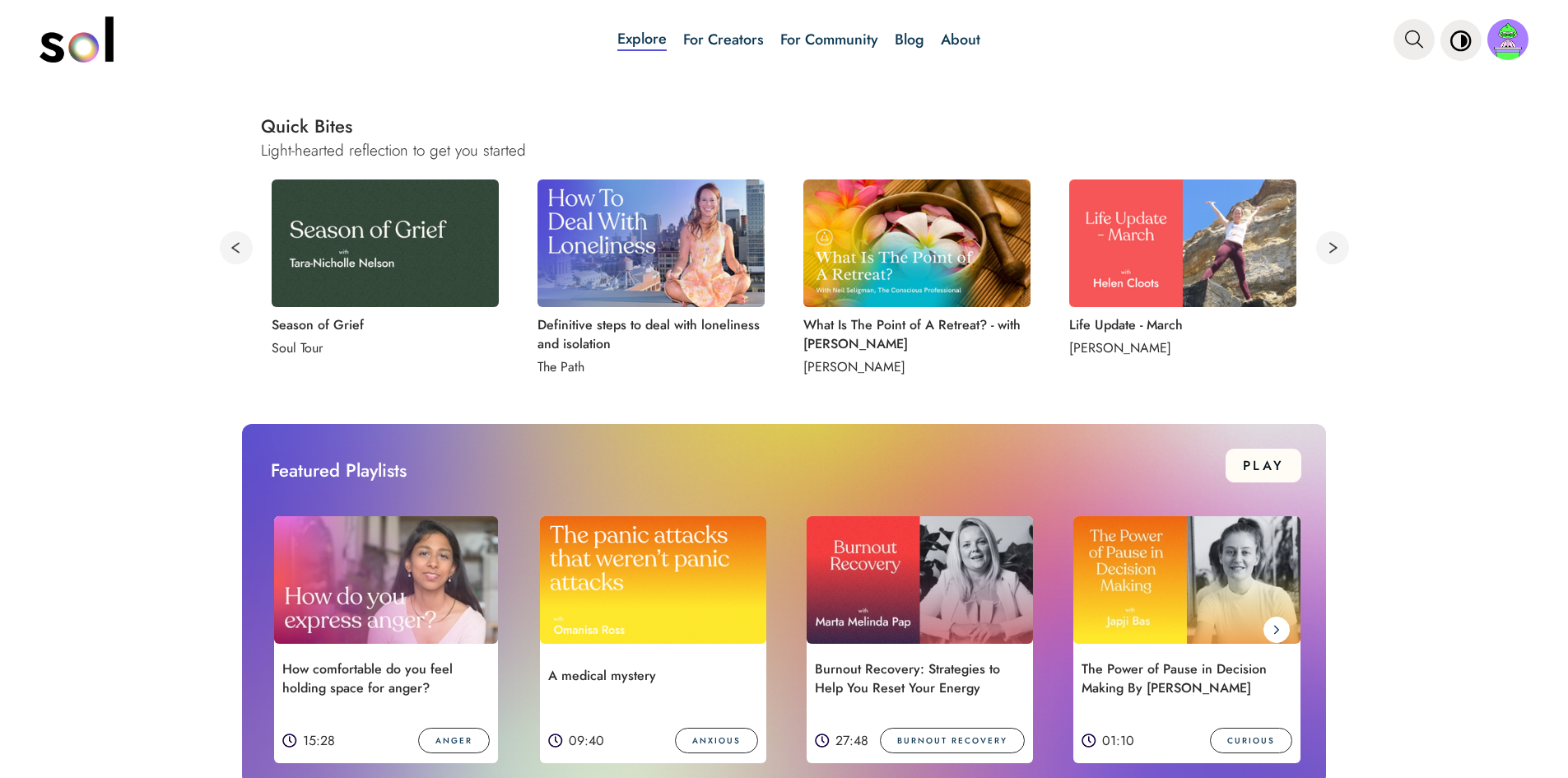
scroll to position [823, 0]
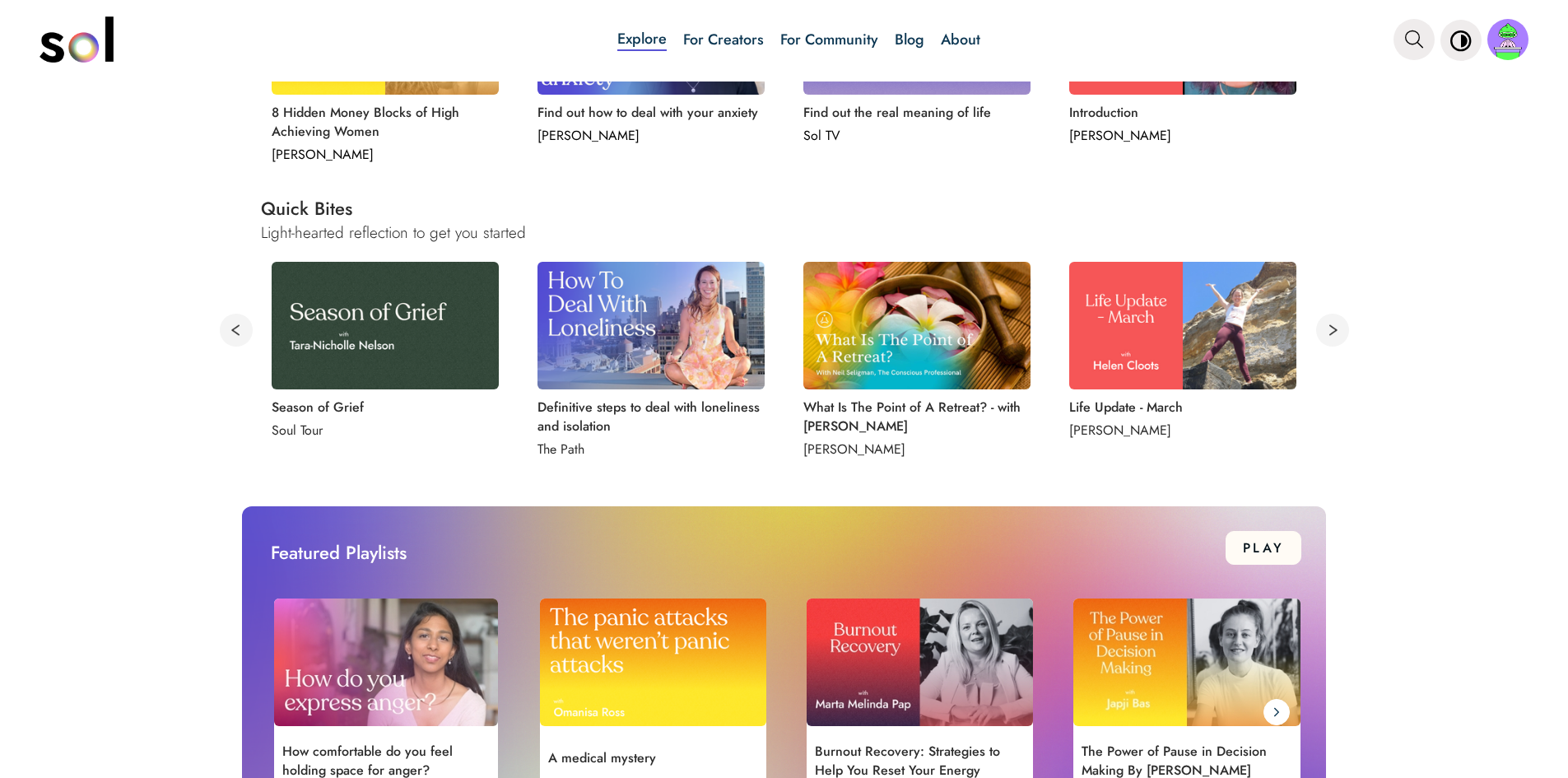
click at [1330, 331] on button at bounding box center [1333, 330] width 33 height 33
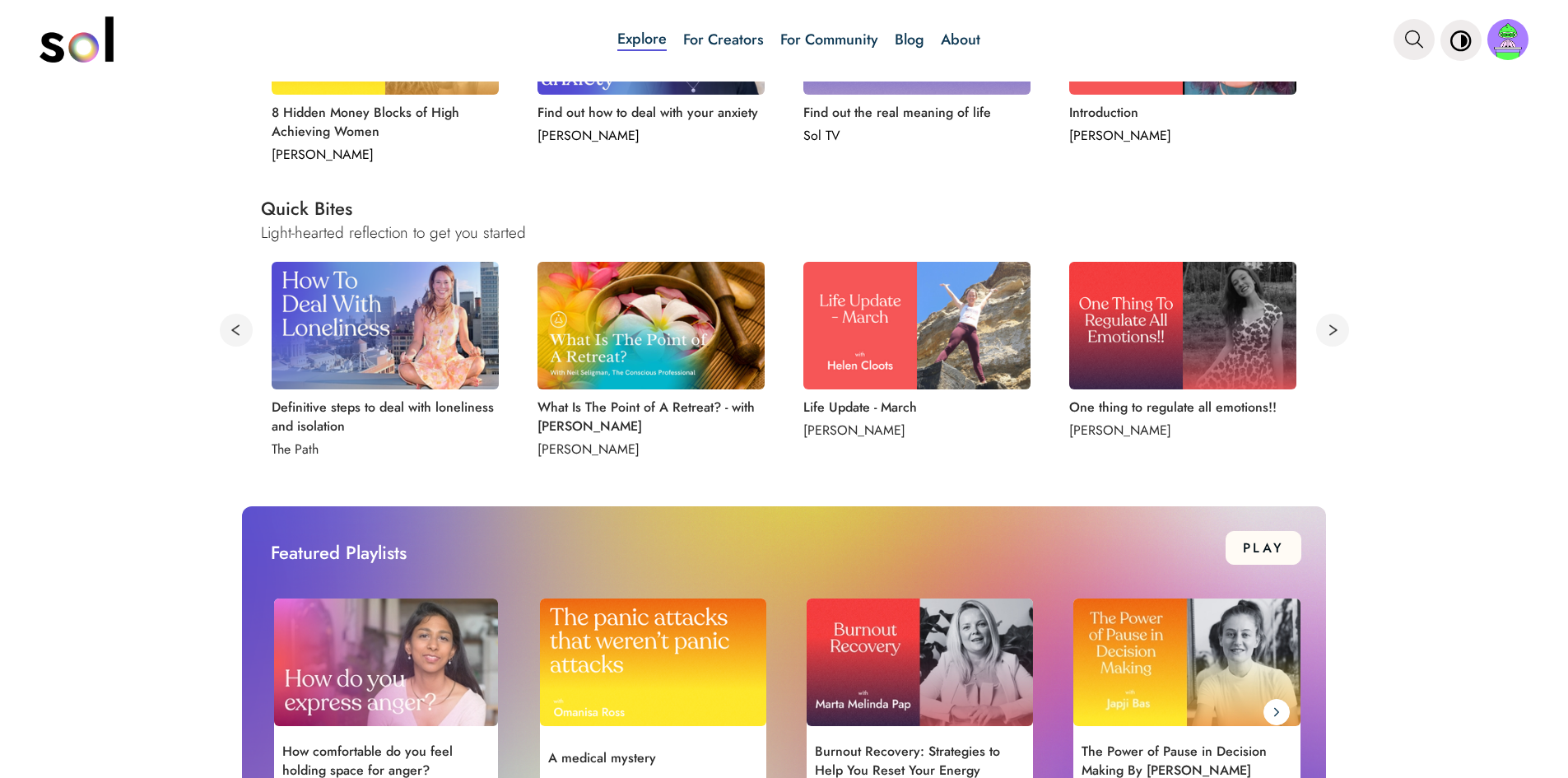
click at [1179, 364] on img at bounding box center [1183, 326] width 228 height 127
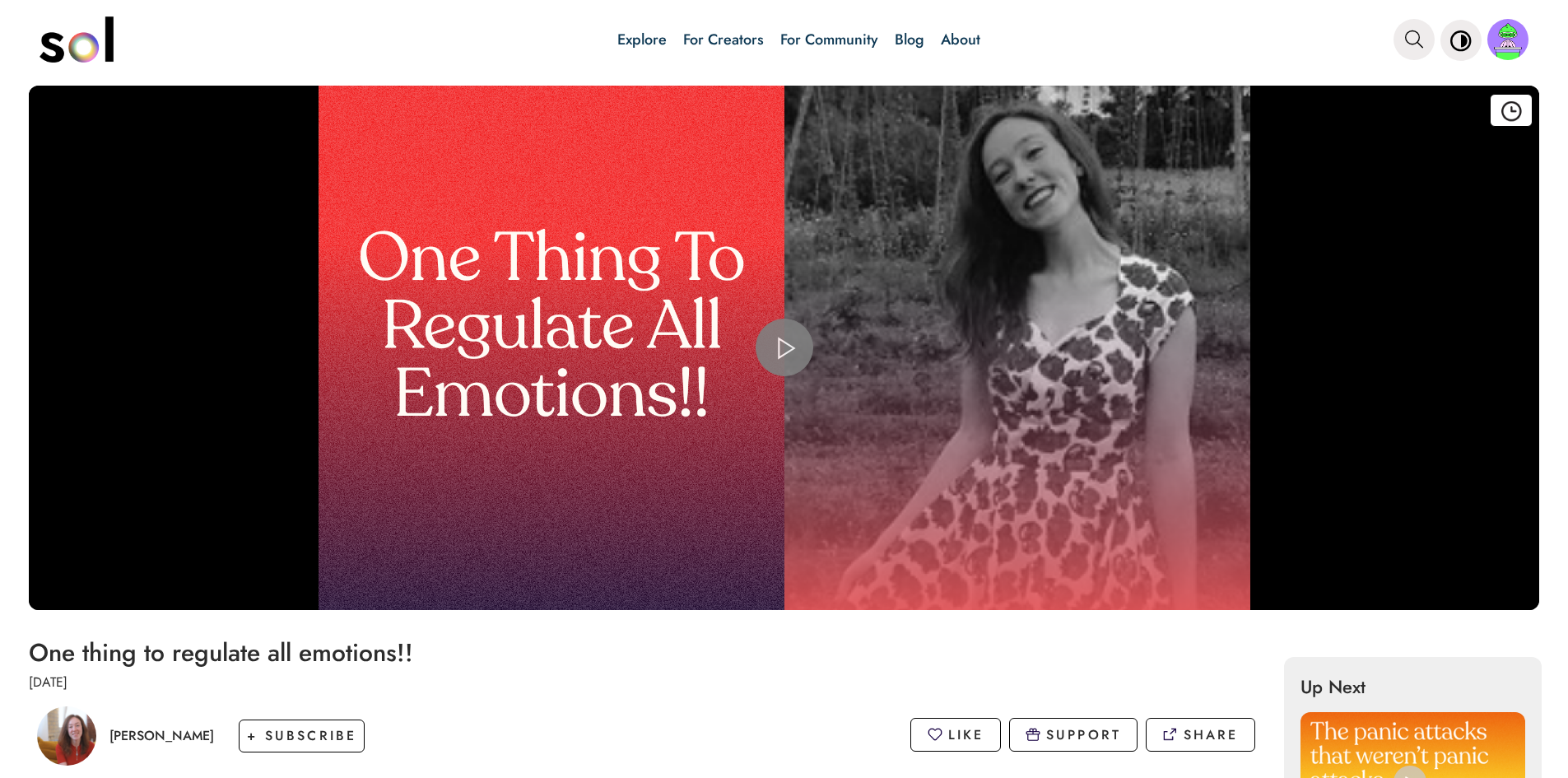
click at [784, 348] on span "Video Player" at bounding box center [784, 348] width 0 height 0
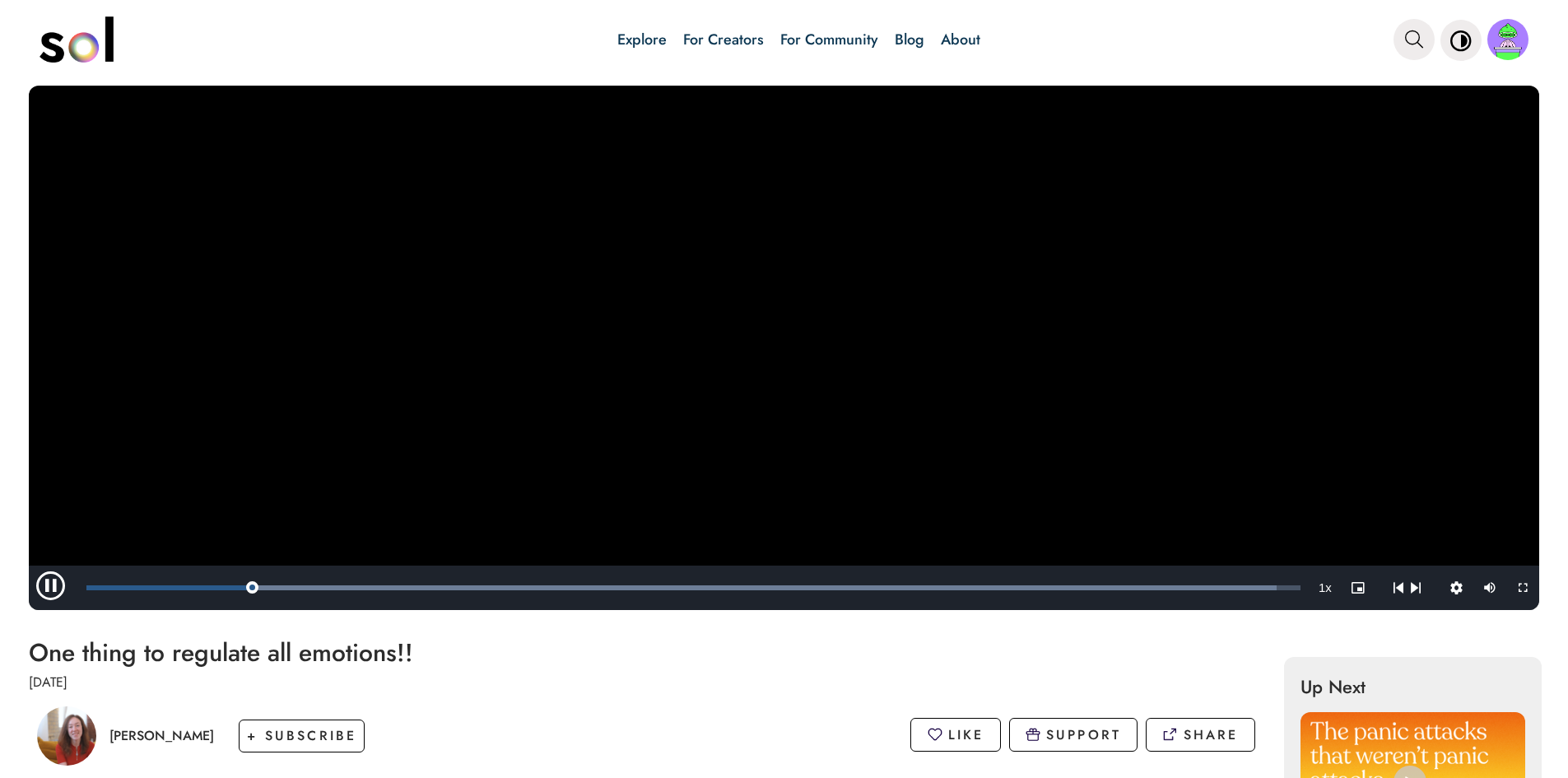
click at [846, 331] on video "Video Player" at bounding box center [784, 348] width 1511 height 524
